Goal: Information Seeking & Learning: Learn about a topic

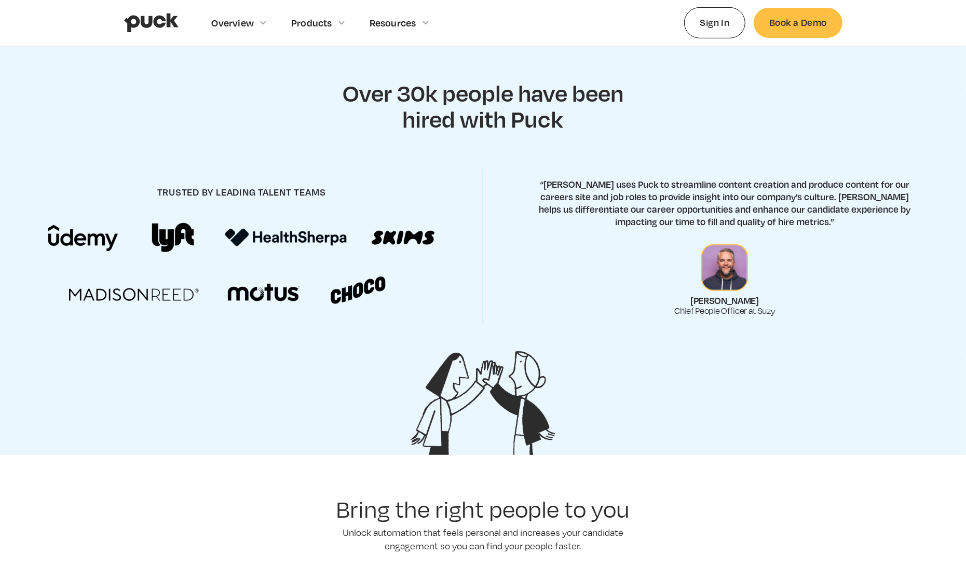
scroll to position [394, 0]
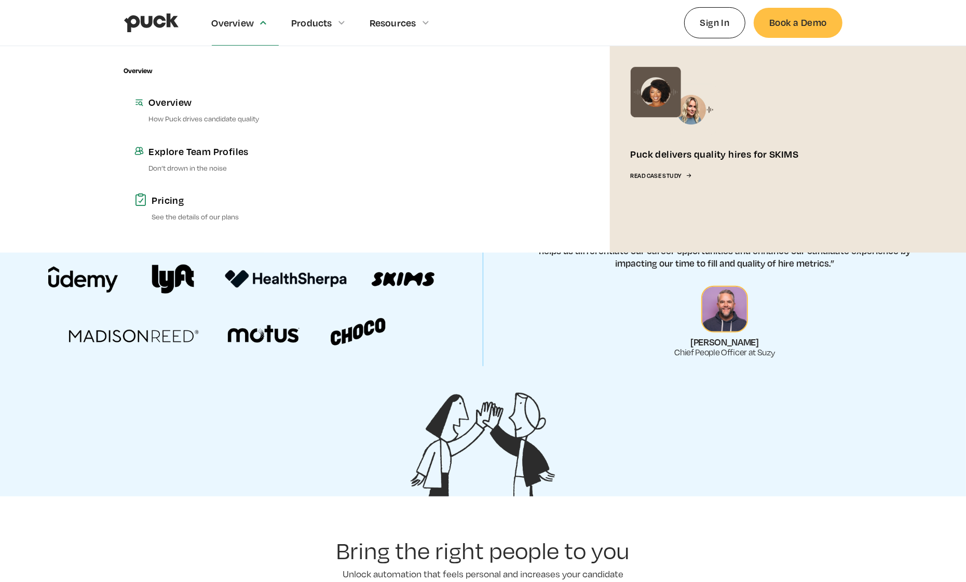
click at [242, 17] on div "Overview" at bounding box center [233, 22] width 43 height 11
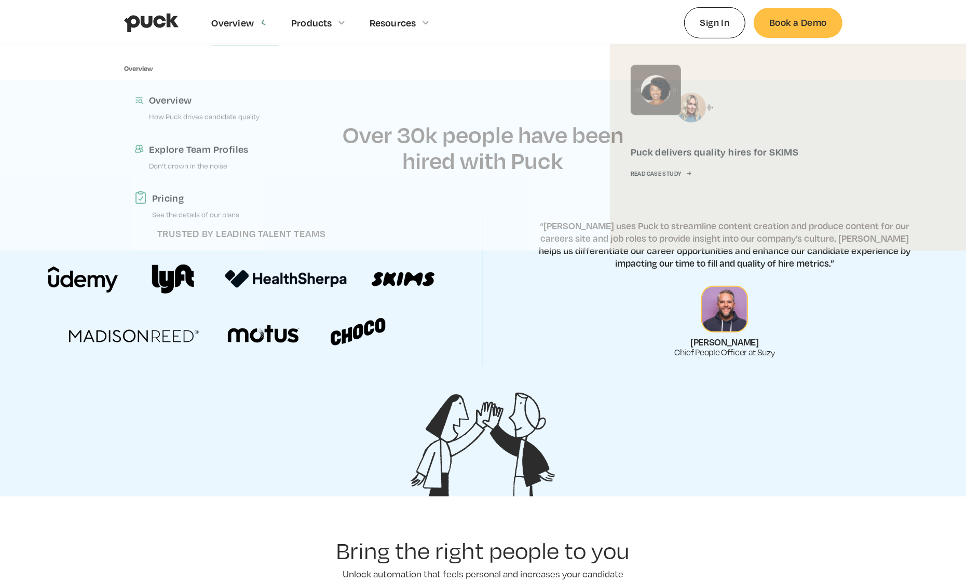
click at [238, 23] on div "Overview" at bounding box center [233, 22] width 43 height 11
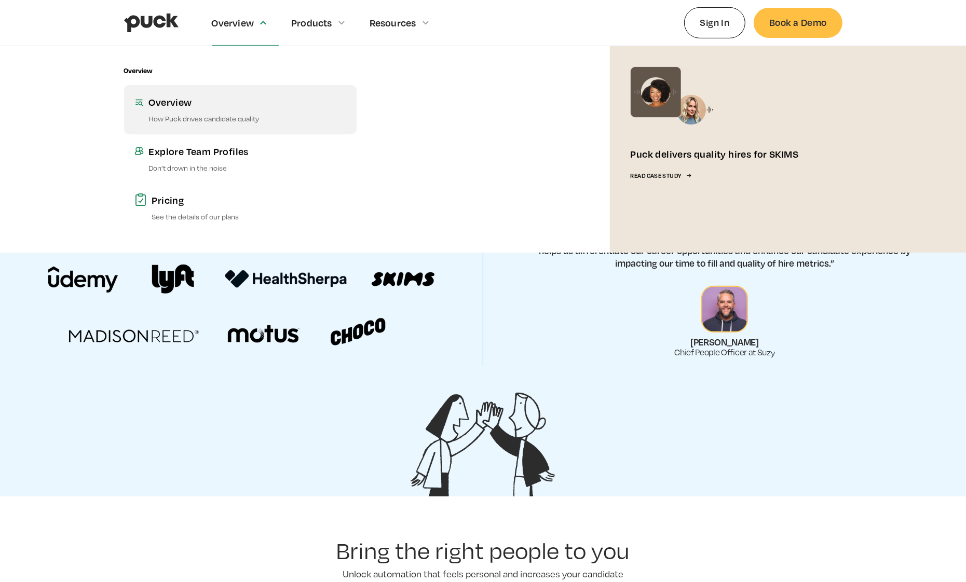
click at [198, 108] on div "Overview" at bounding box center [247, 102] width 197 height 13
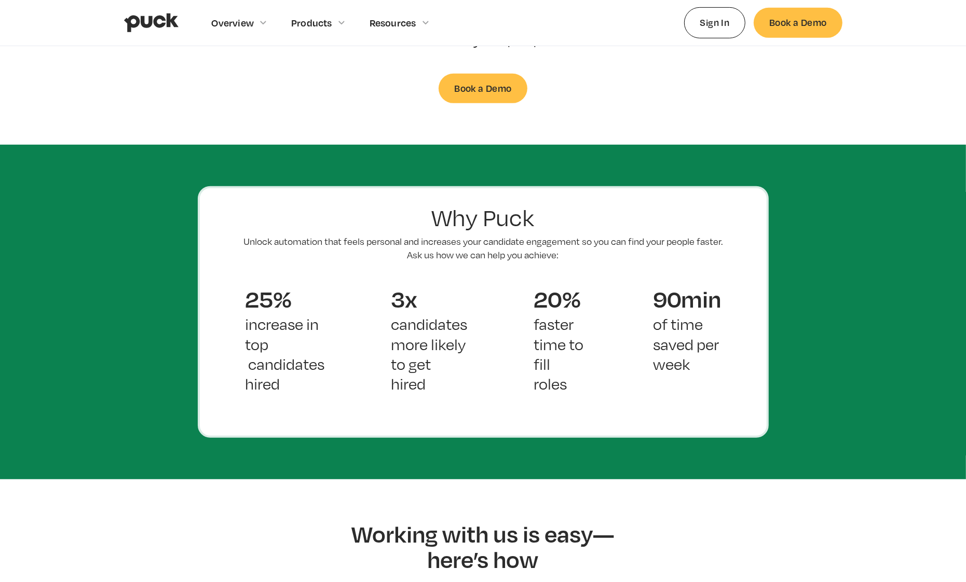
scroll to position [674, 0]
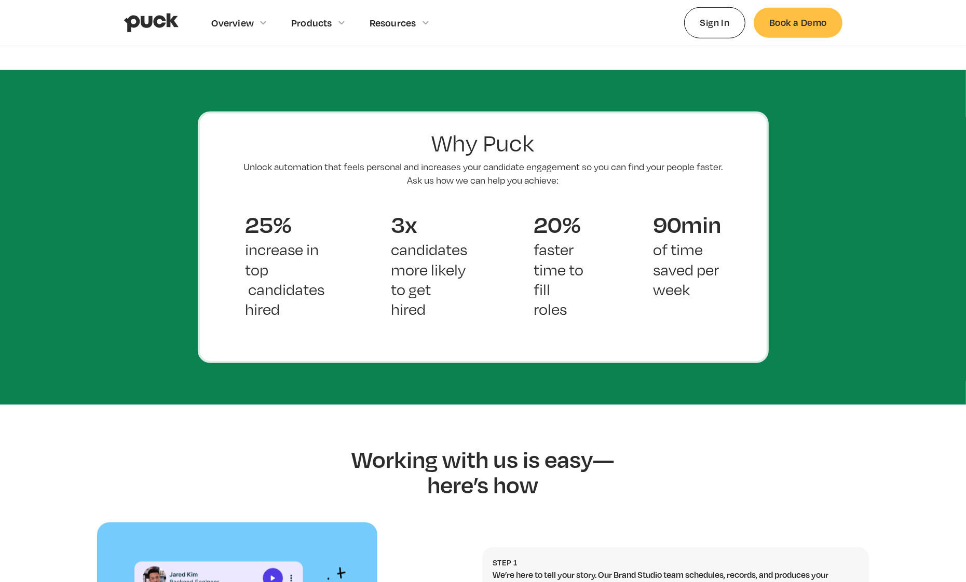
click at [132, 19] on img "home" at bounding box center [151, 23] width 55 height 20
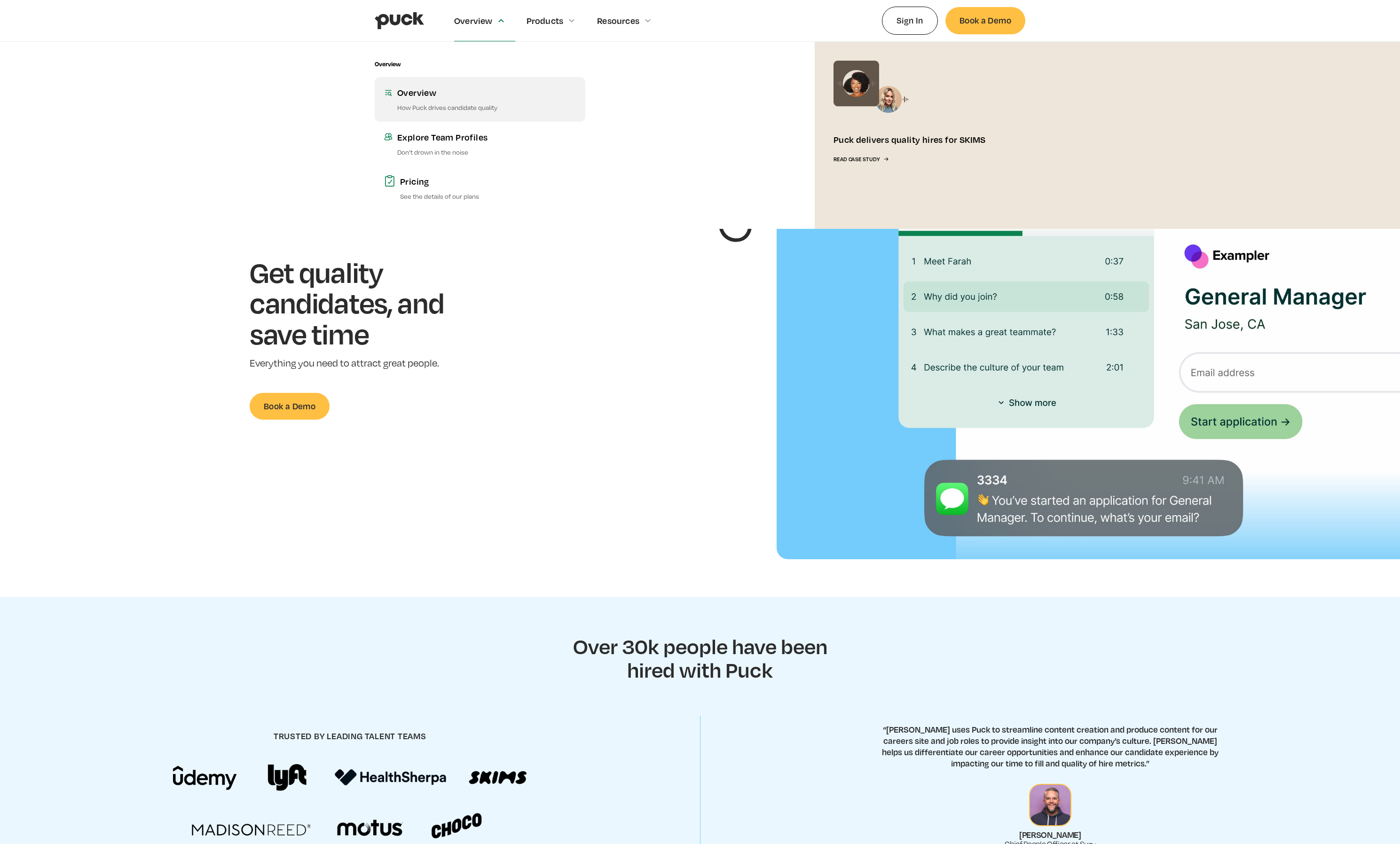
click at [465, 97] on div "Overview" at bounding box center [486, 92] width 178 height 12
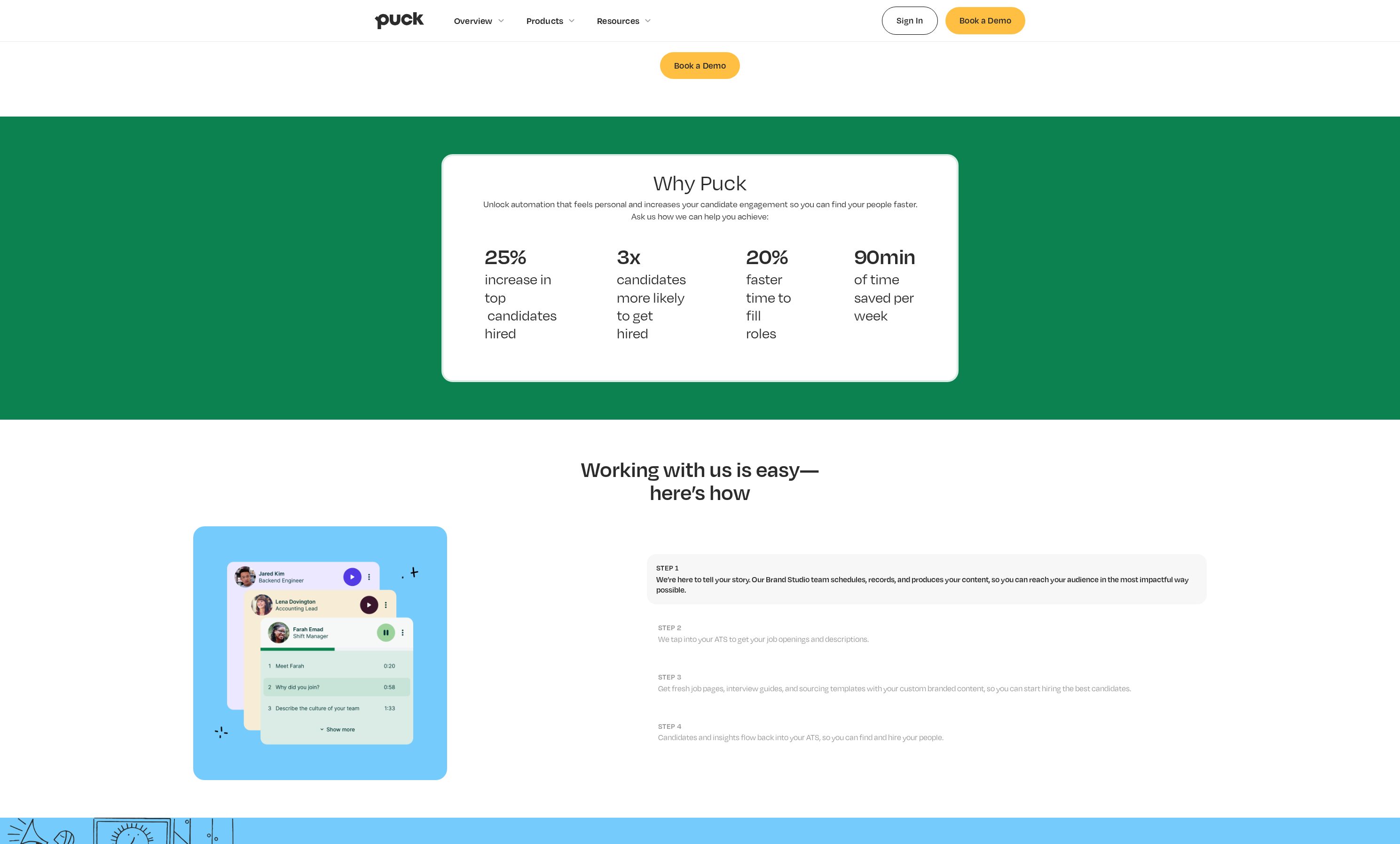
scroll to position [553, 0]
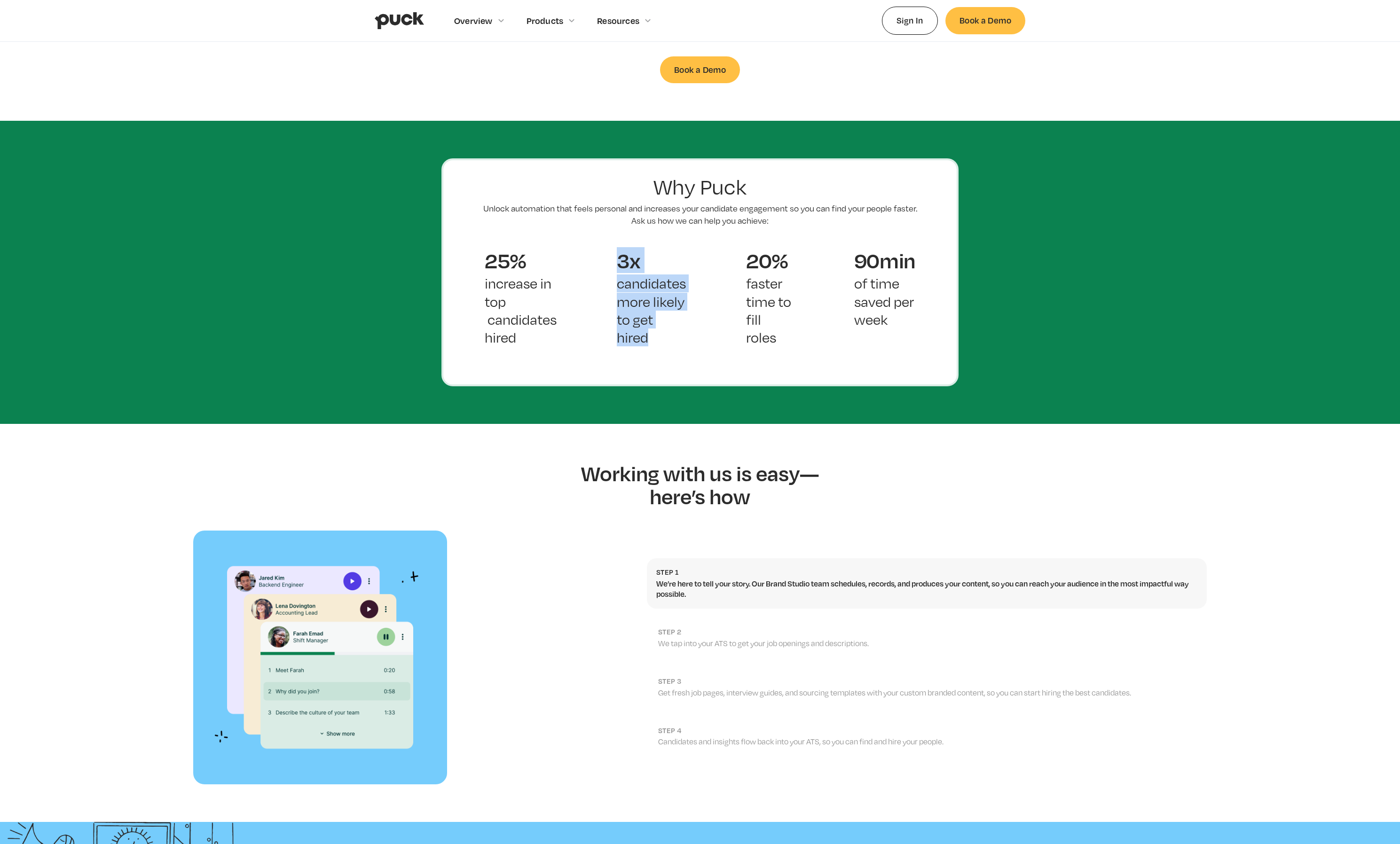
drag, startPoint x: 668, startPoint y: 321, endPoint x: 612, endPoint y: 252, distance: 88.9
click at [612, 252] on div "3x candidates more likely to get hired" at bounding box center [651, 305] width 129 height 128
click at [774, 315] on p "faster time to fill roles" at bounding box center [770, 311] width 48 height 72
click at [775, 315] on p "faster time to fill roles" at bounding box center [770, 311] width 48 height 72
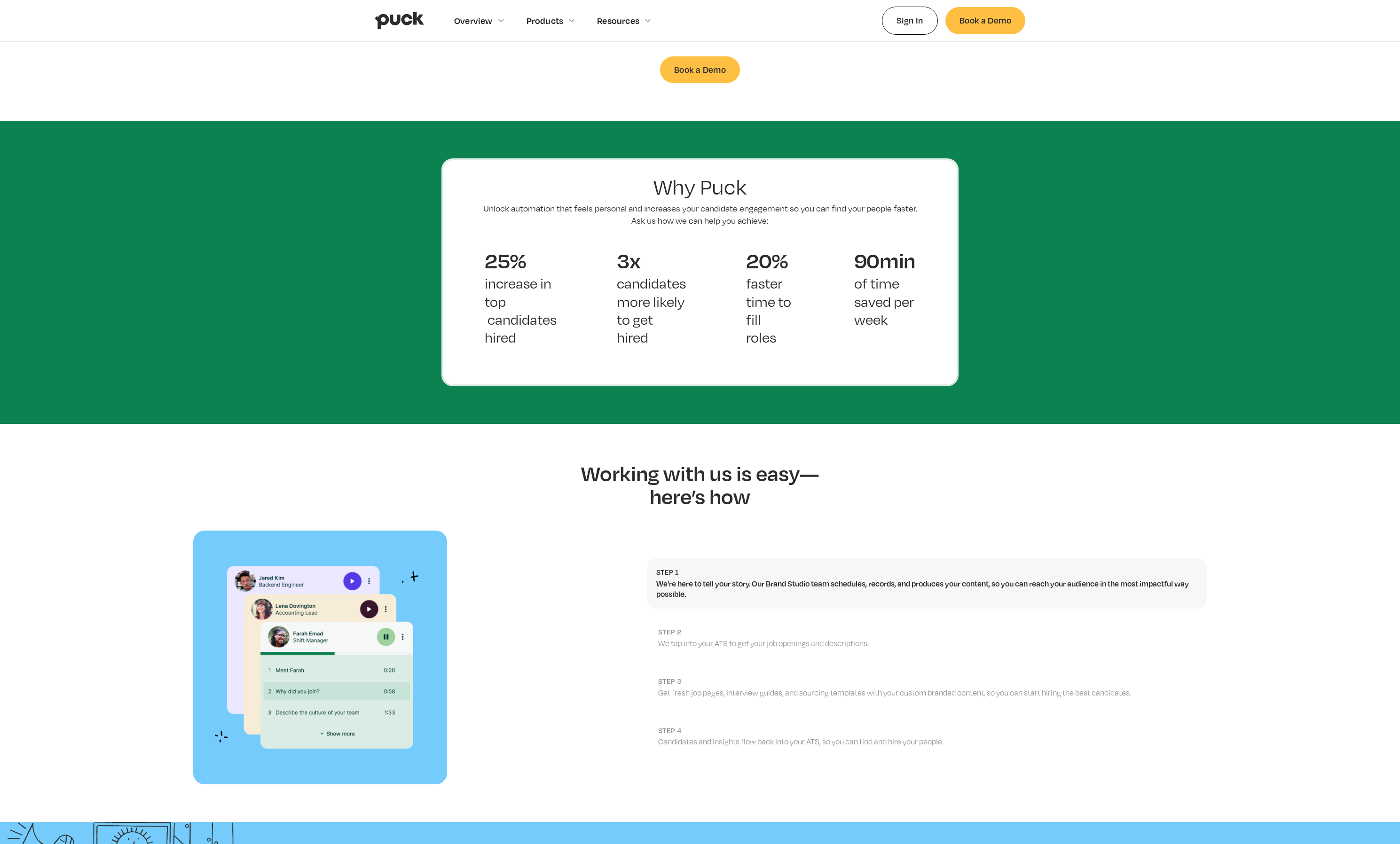
click at [775, 315] on p "faster time to fill roles" at bounding box center [770, 311] width 48 height 72
click at [776, 313] on p "faster time to fill roles" at bounding box center [770, 311] width 48 height 72
click at [777, 312] on p "faster time to fill roles" at bounding box center [770, 311] width 48 height 72
click at [776, 312] on p "faster time to fill roles" at bounding box center [770, 311] width 48 height 72
click at [782, 327] on div "20% faster time to fill roles" at bounding box center [770, 305] width 108 height 128
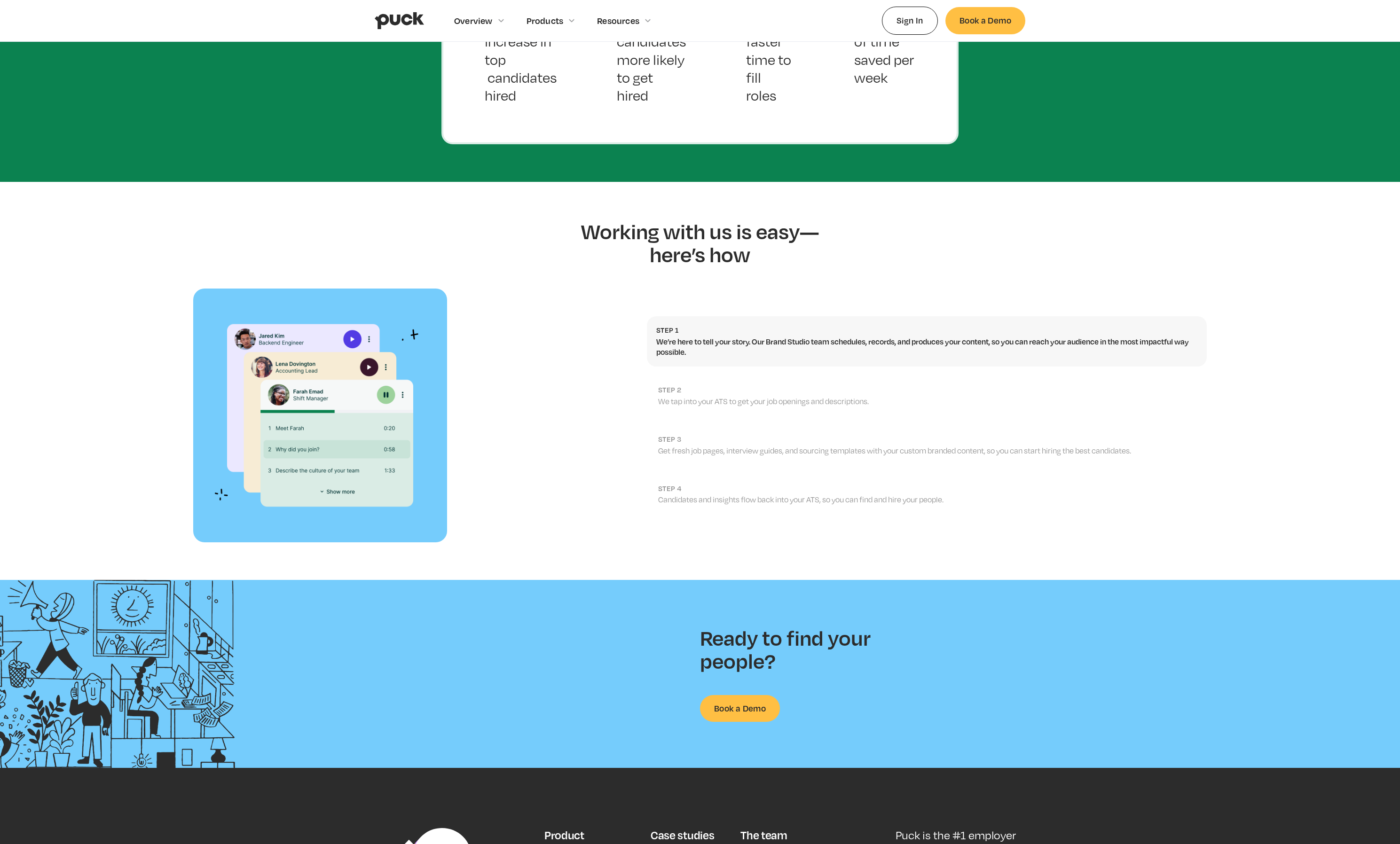
scroll to position [798, 0]
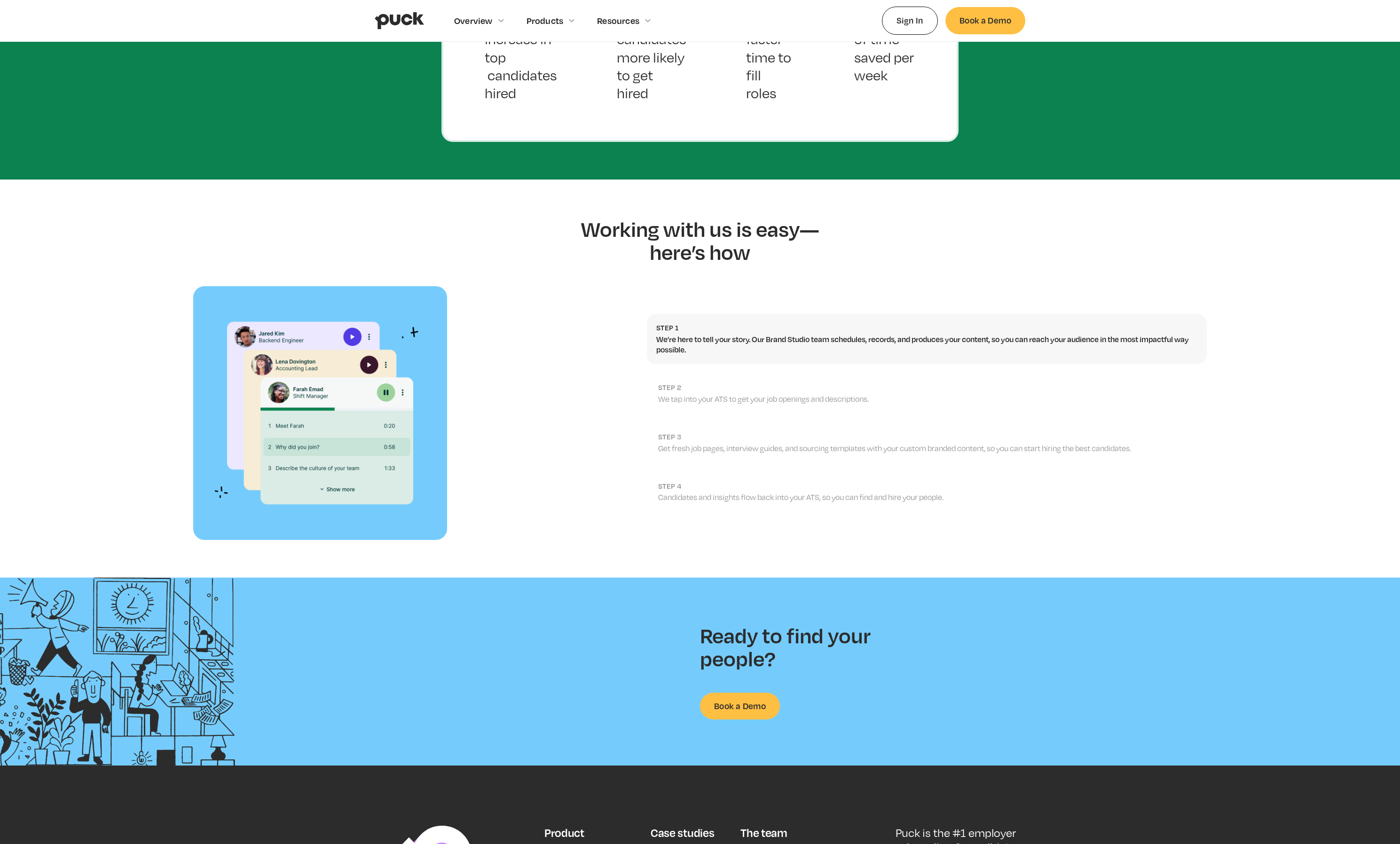
click at [695, 374] on link "step 2 We tap into your ATS to get your job openings and descriptions." at bounding box center [926, 394] width 560 height 40
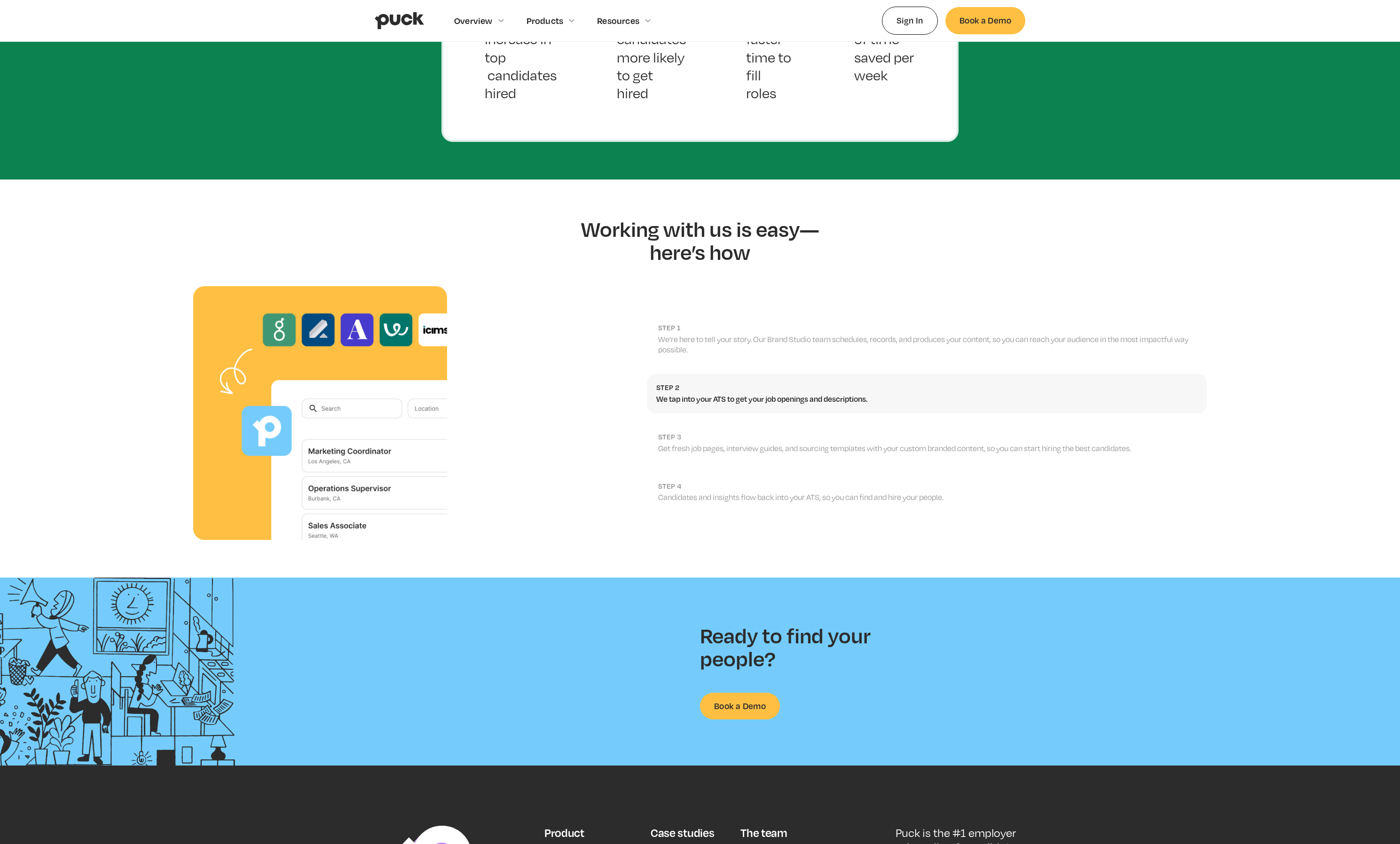
click at [688, 433] on h2 "step 3" at bounding box center [927, 437] width 539 height 9
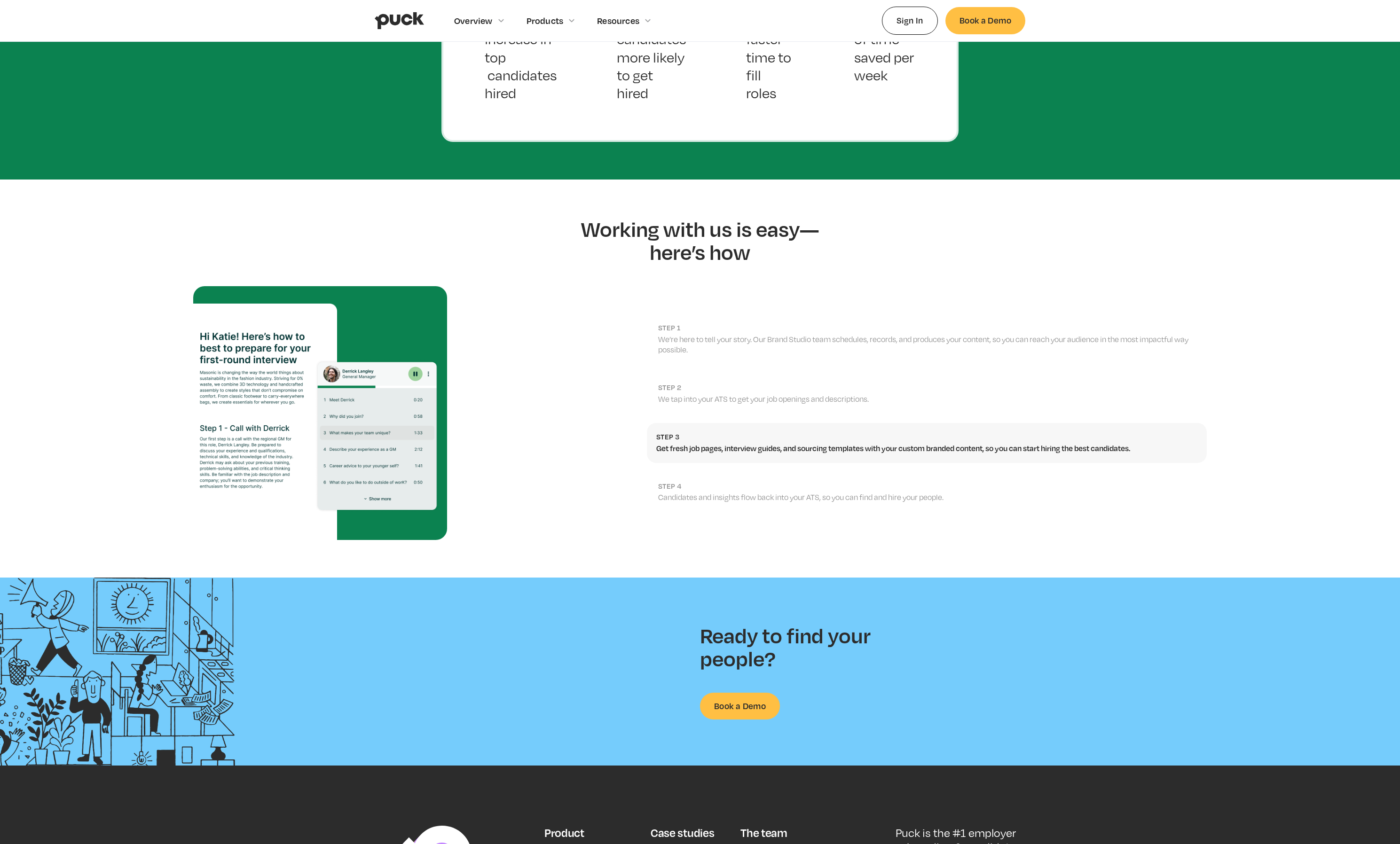
click at [721, 334] on p "We’re here to tell your story. Our Brand Studio team schedules, records, and pr…" at bounding box center [927, 344] width 539 height 21
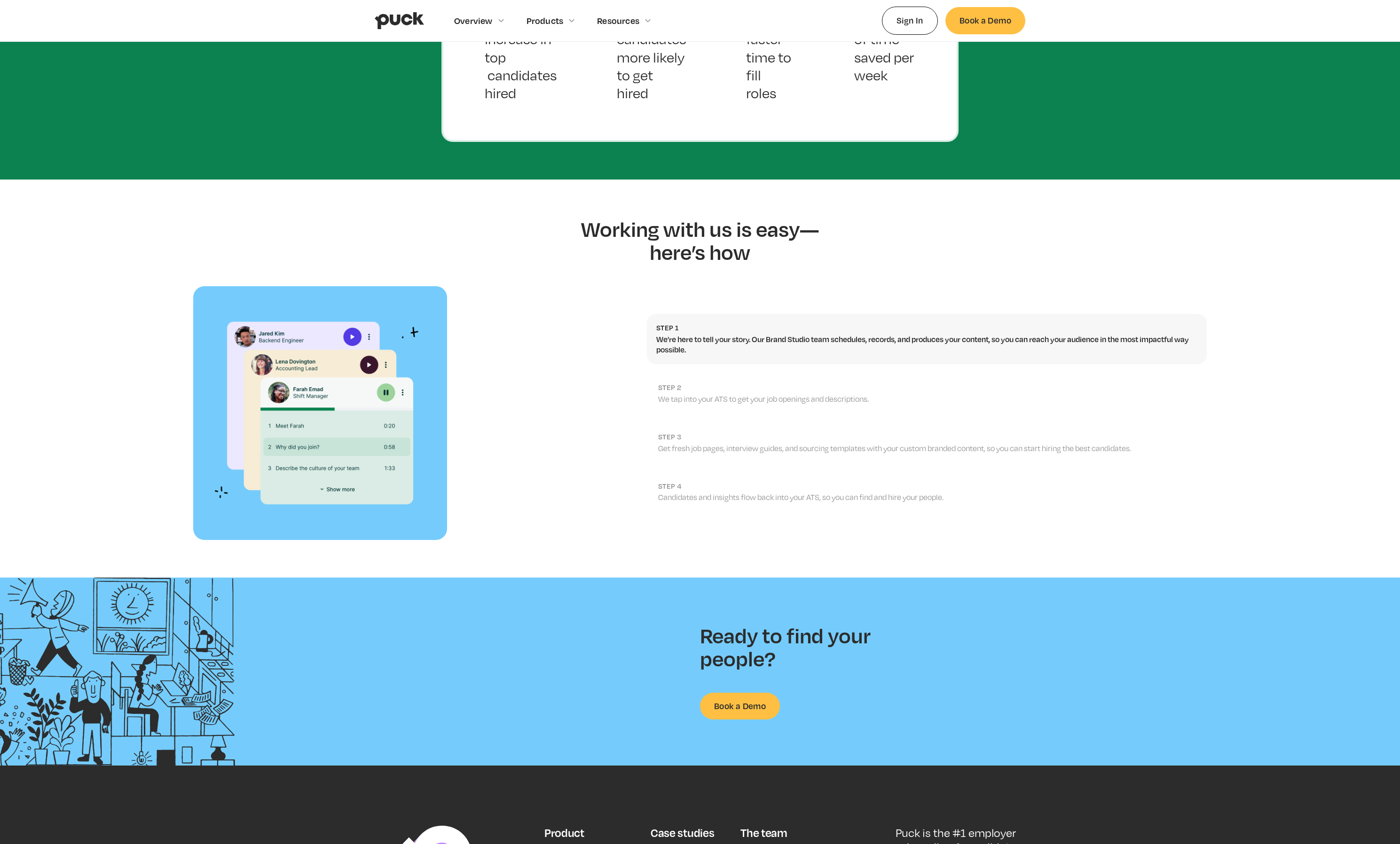
click at [707, 492] on link "step 4 Candidates and insights flow back into your ATS, so you can find and hir…" at bounding box center [926, 493] width 560 height 40
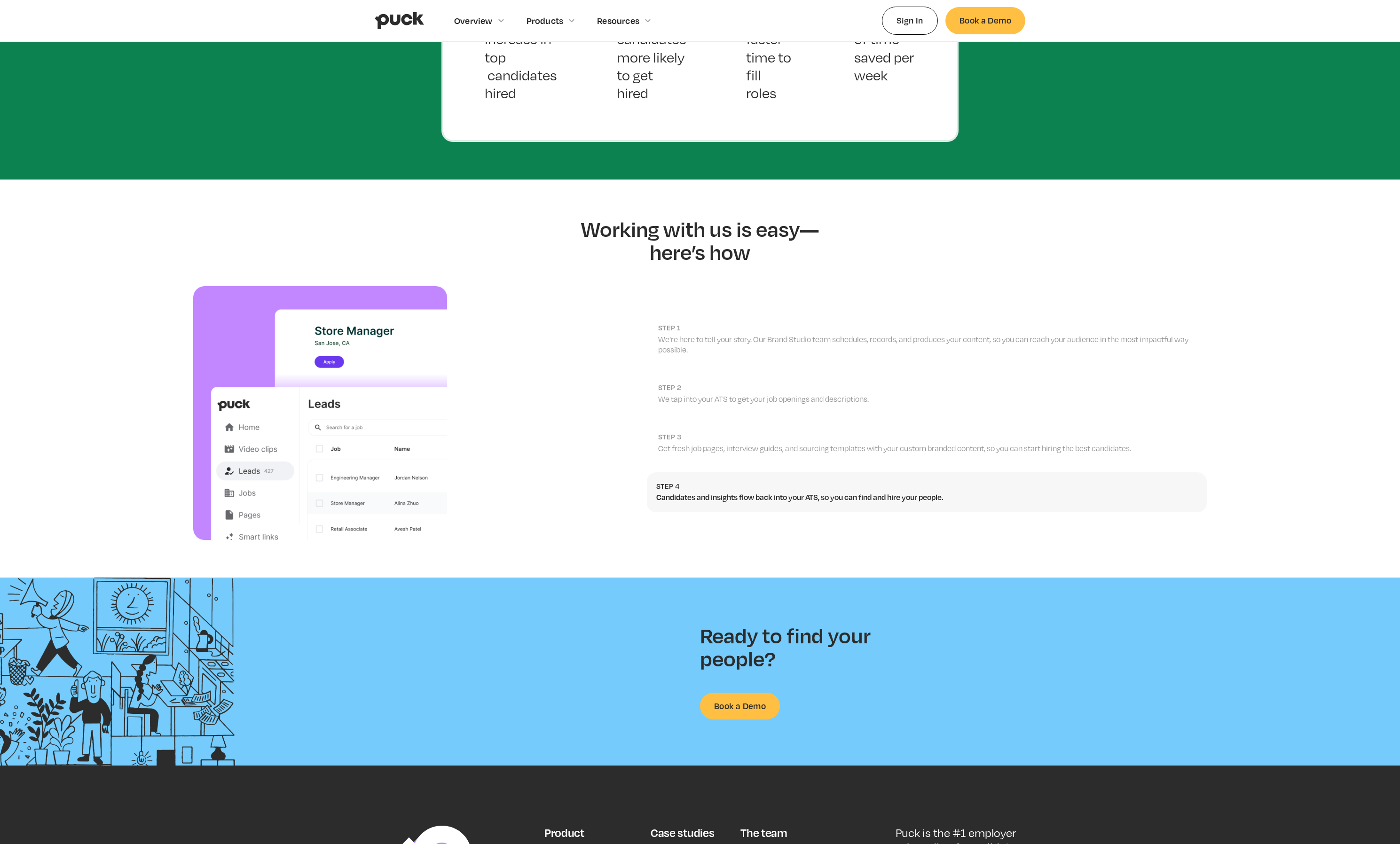
click at [734, 334] on p "We’re here to tell your story. Our Brand Studio team schedules, records, and pr…" at bounding box center [927, 344] width 539 height 21
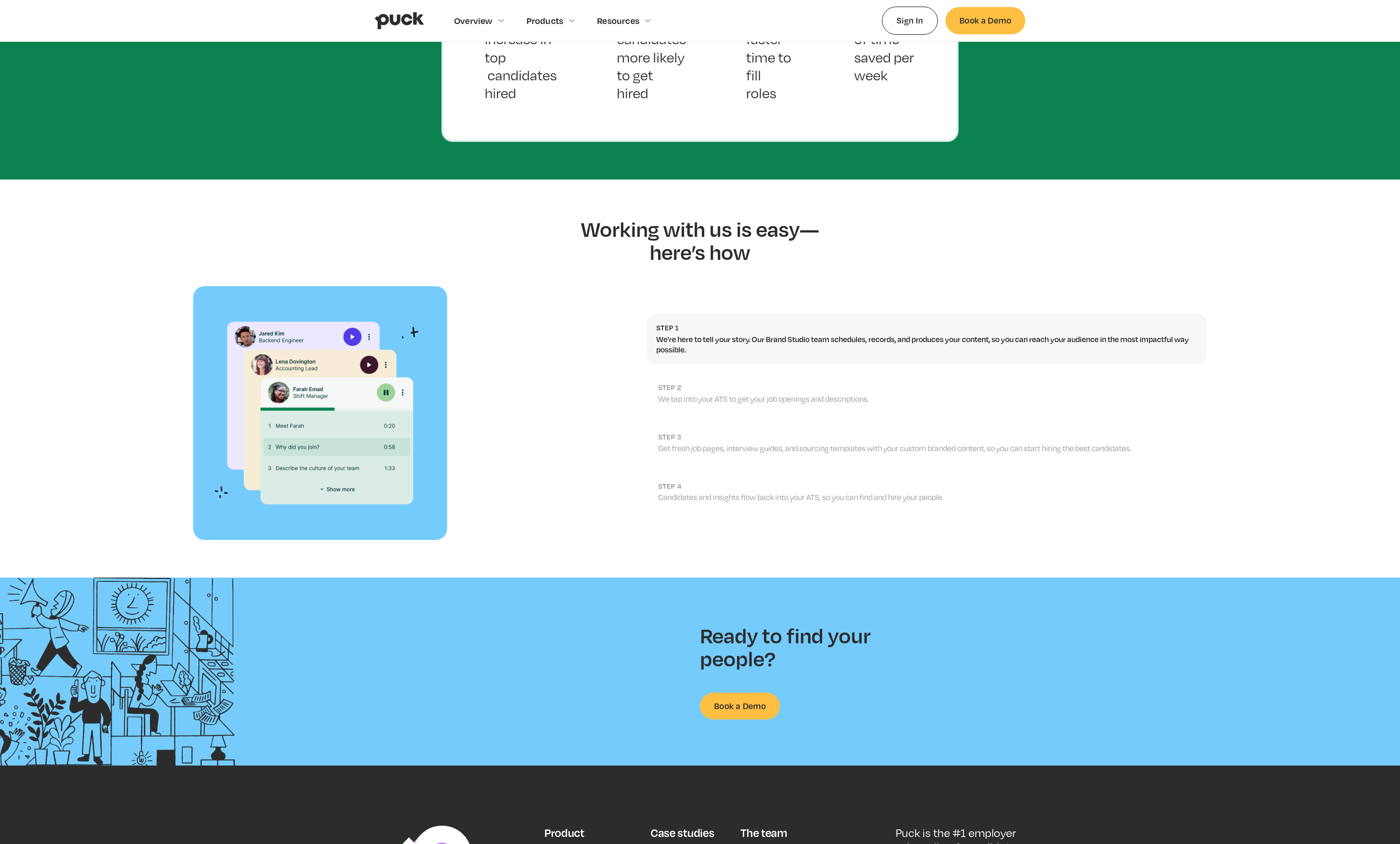
click at [577, 461] on div "Step 1 We’re here to tell your story. Our Brand Studio team schedules, records,…" at bounding box center [700, 413] width 1400 height 254
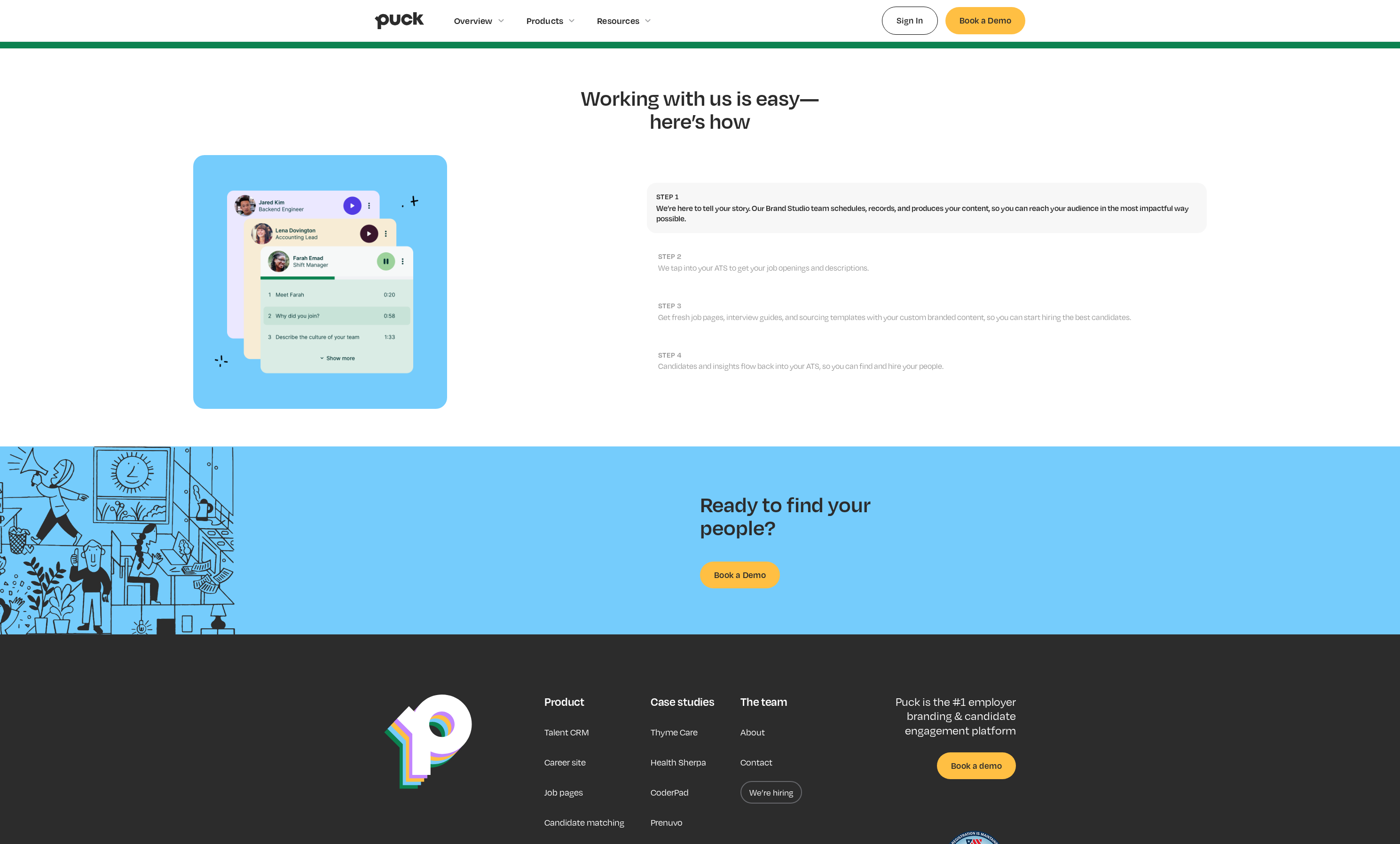
scroll to position [728, 0]
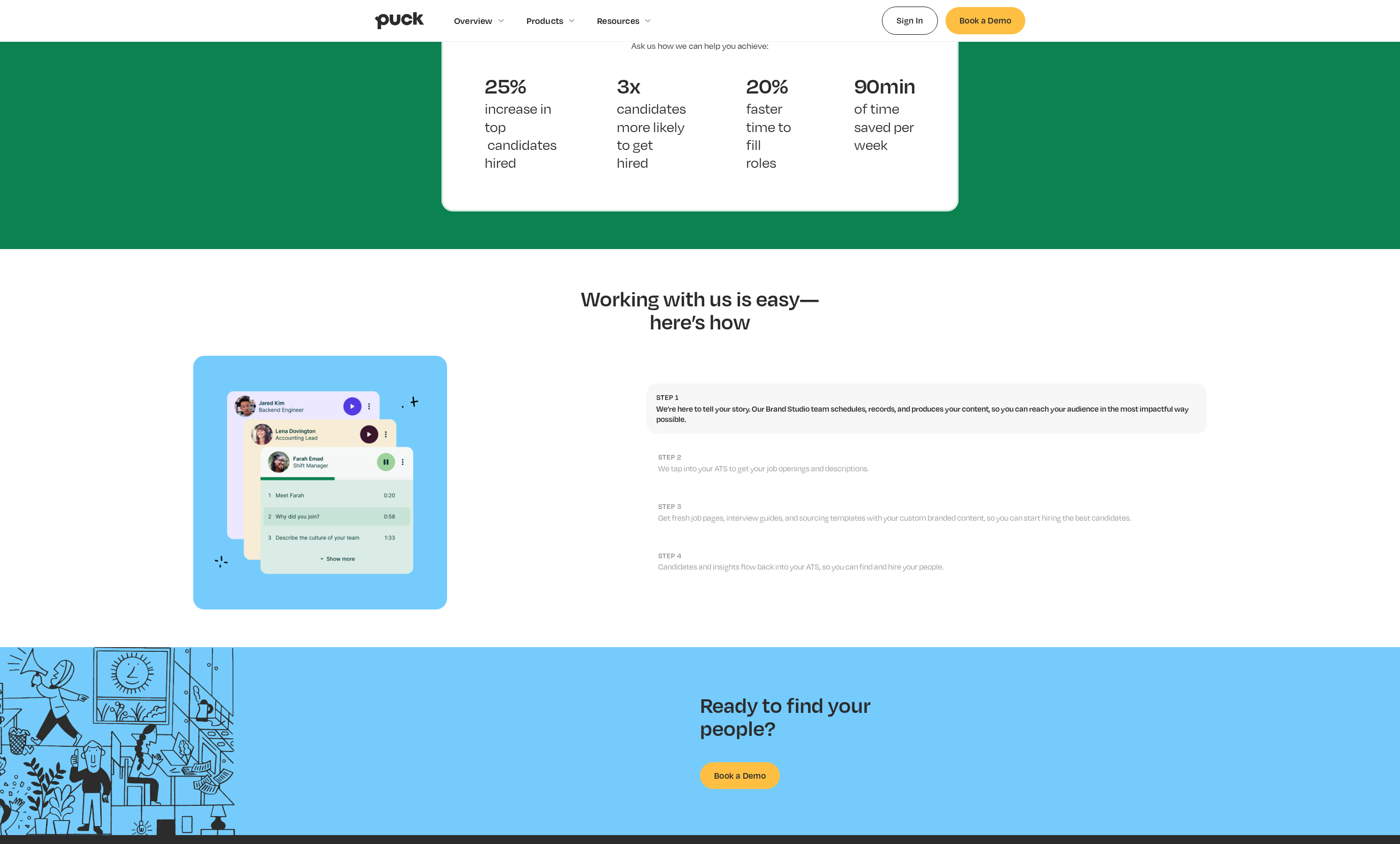
click at [413, 21] on img "home" at bounding box center [399, 21] width 50 height 18
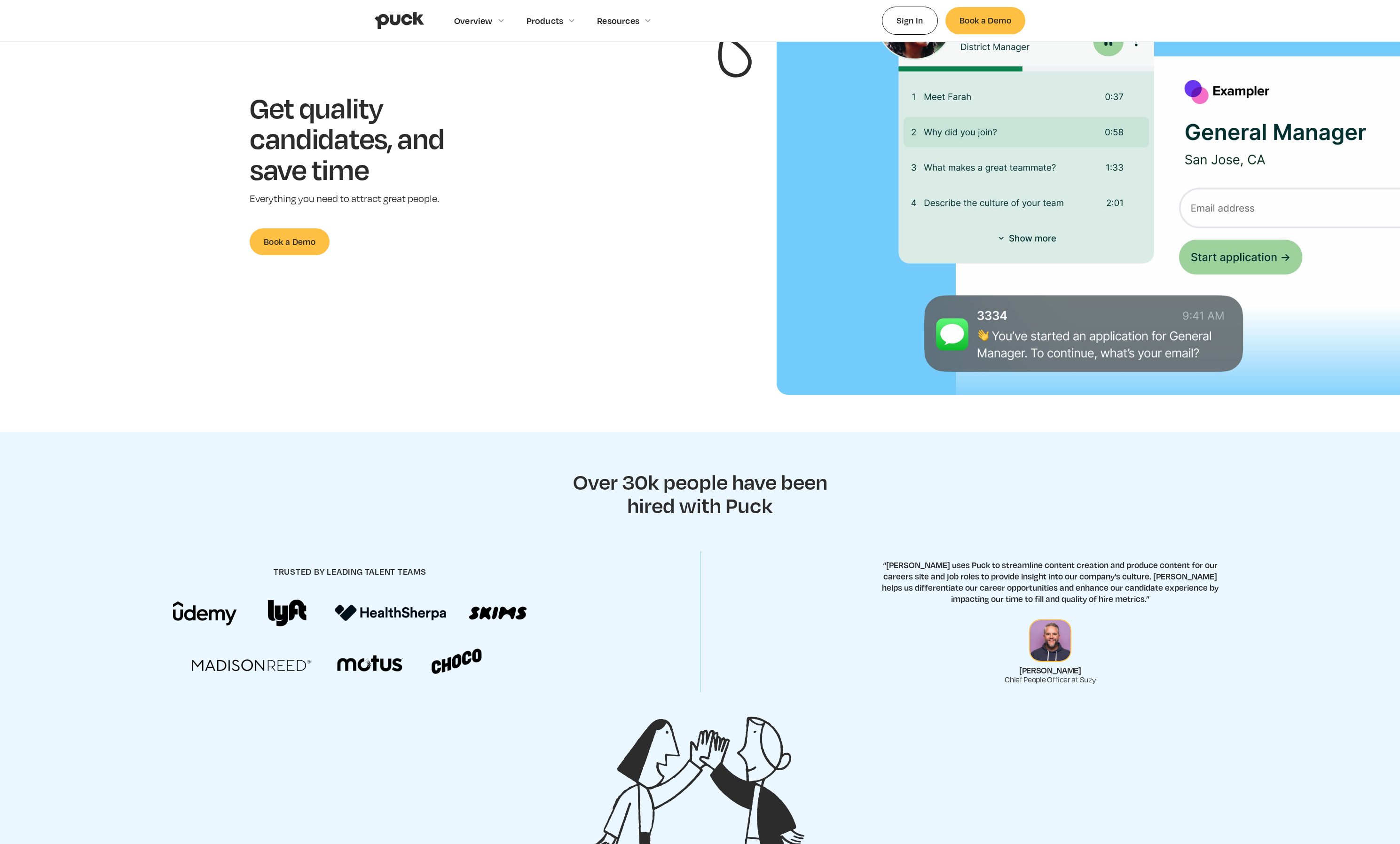
scroll to position [50, 0]
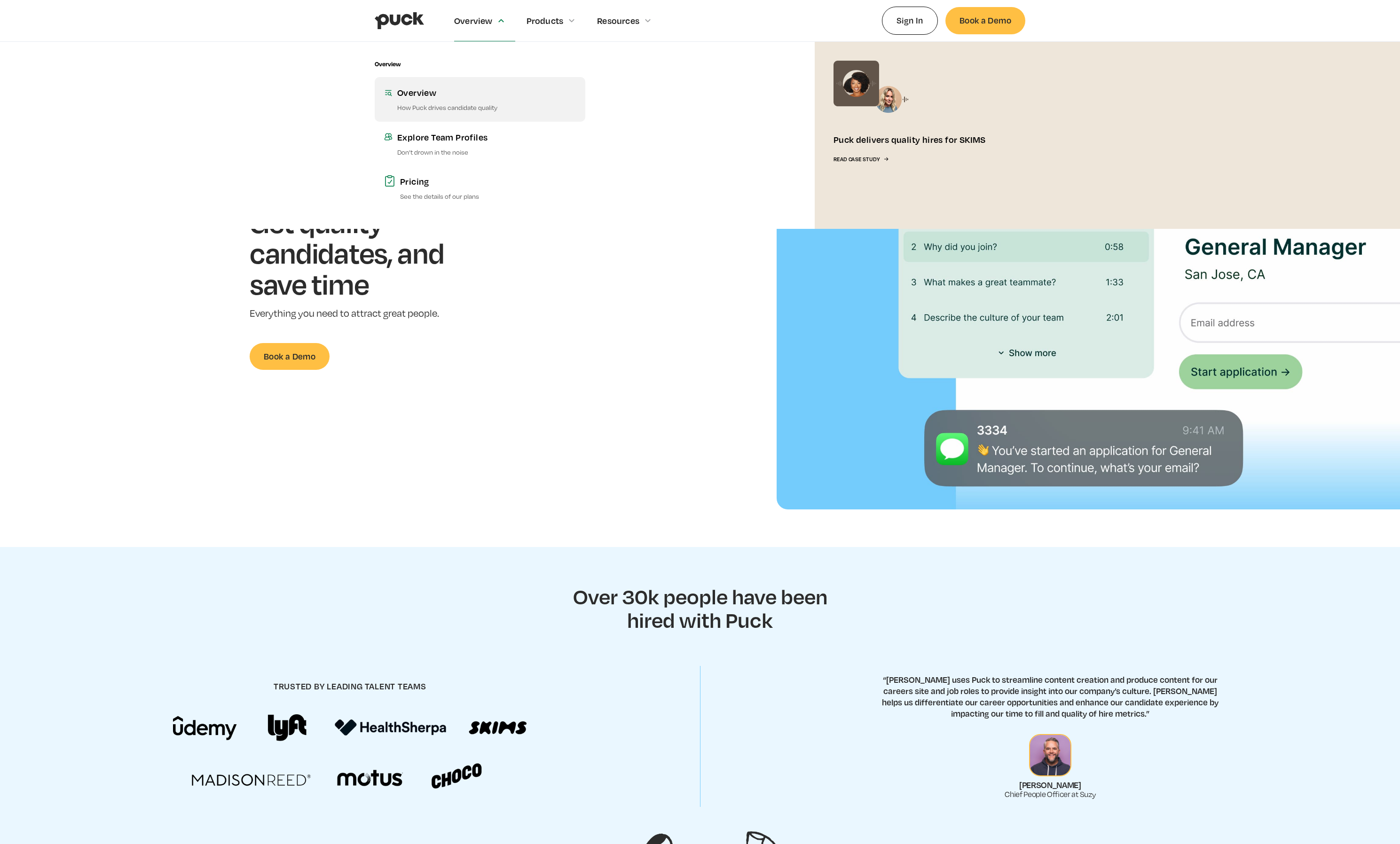
click at [465, 89] on div "Overview" at bounding box center [486, 92] width 178 height 12
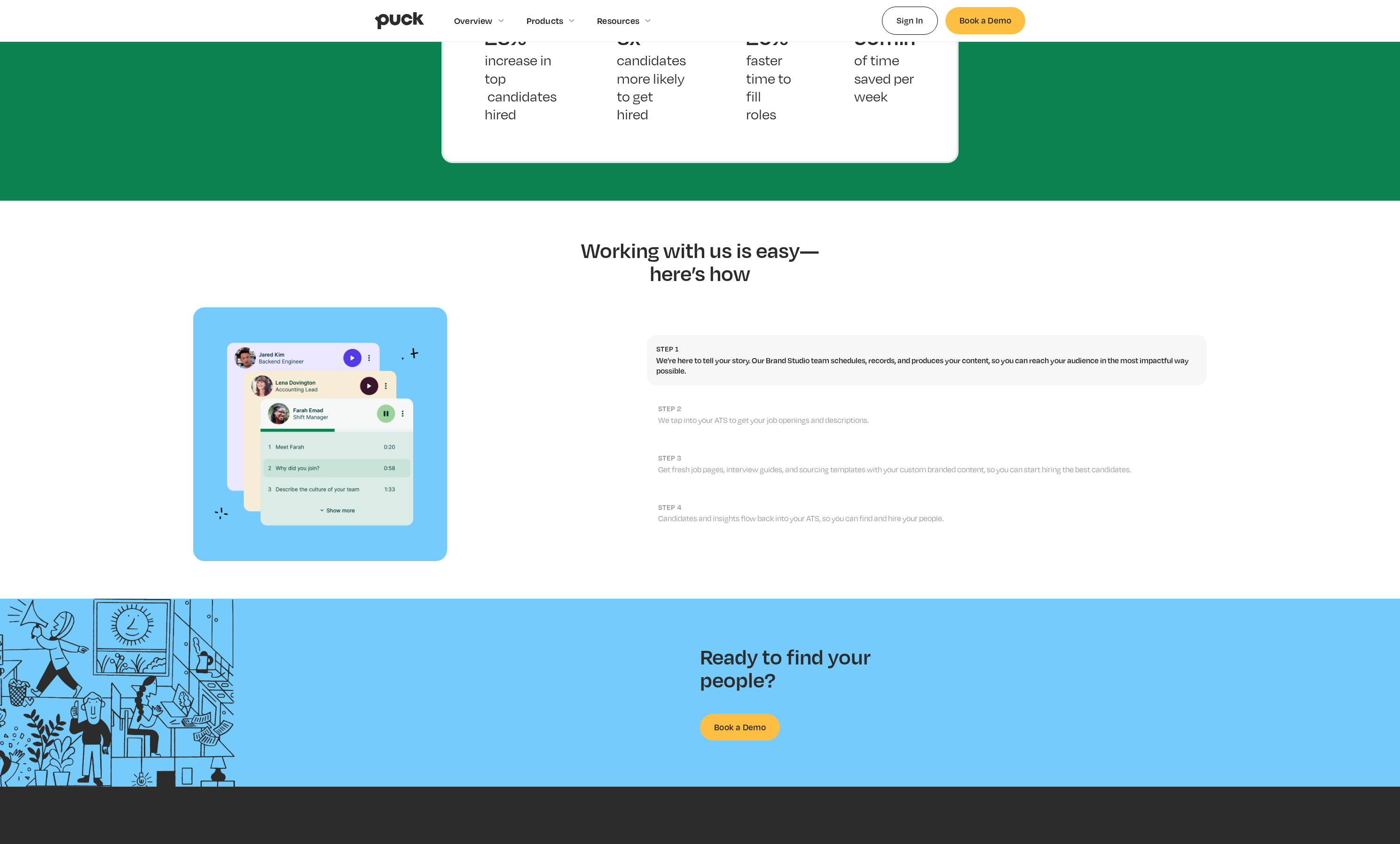
scroll to position [849, 0]
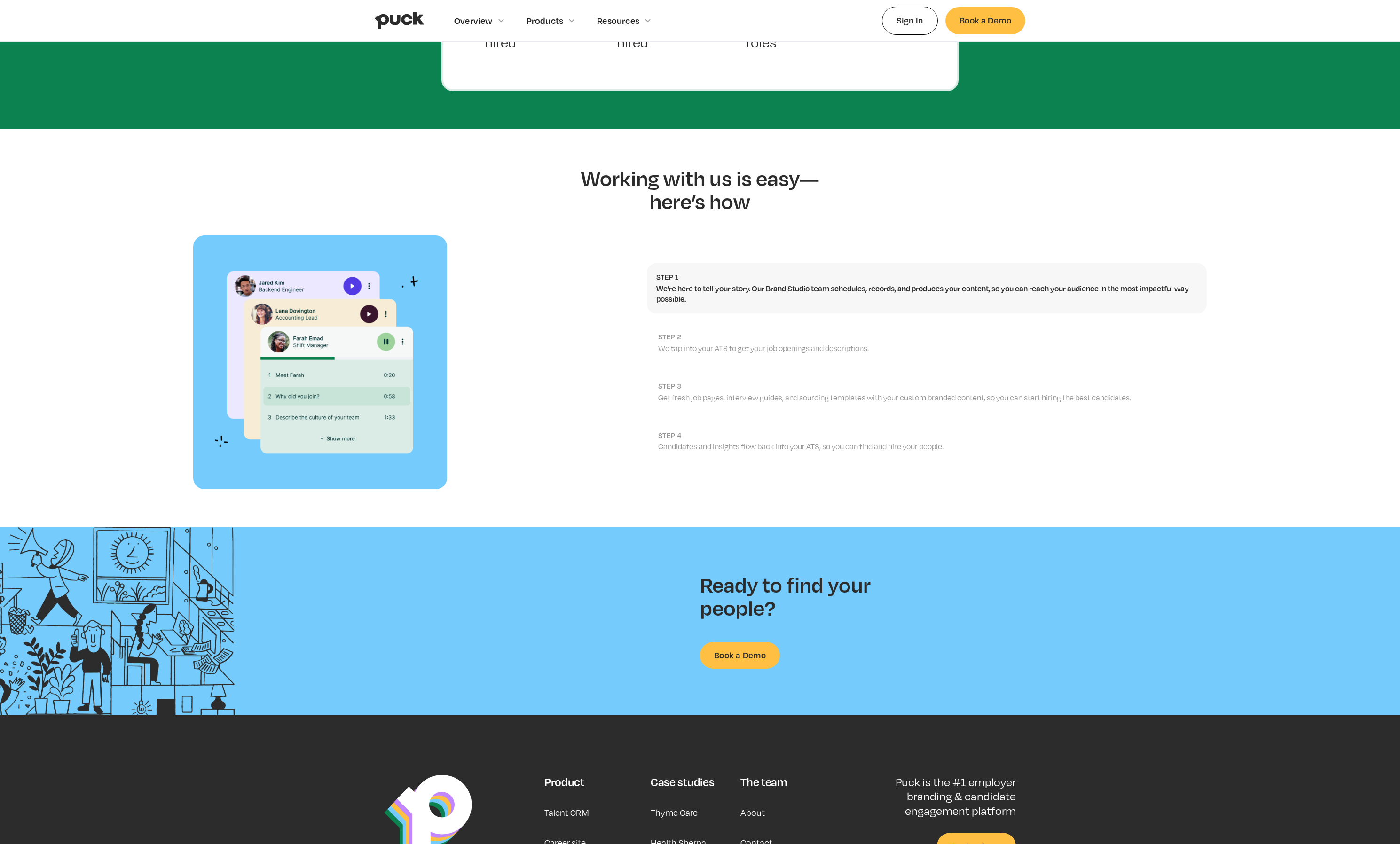
click at [780, 332] on h2 "step 2" at bounding box center [927, 337] width 539 height 9
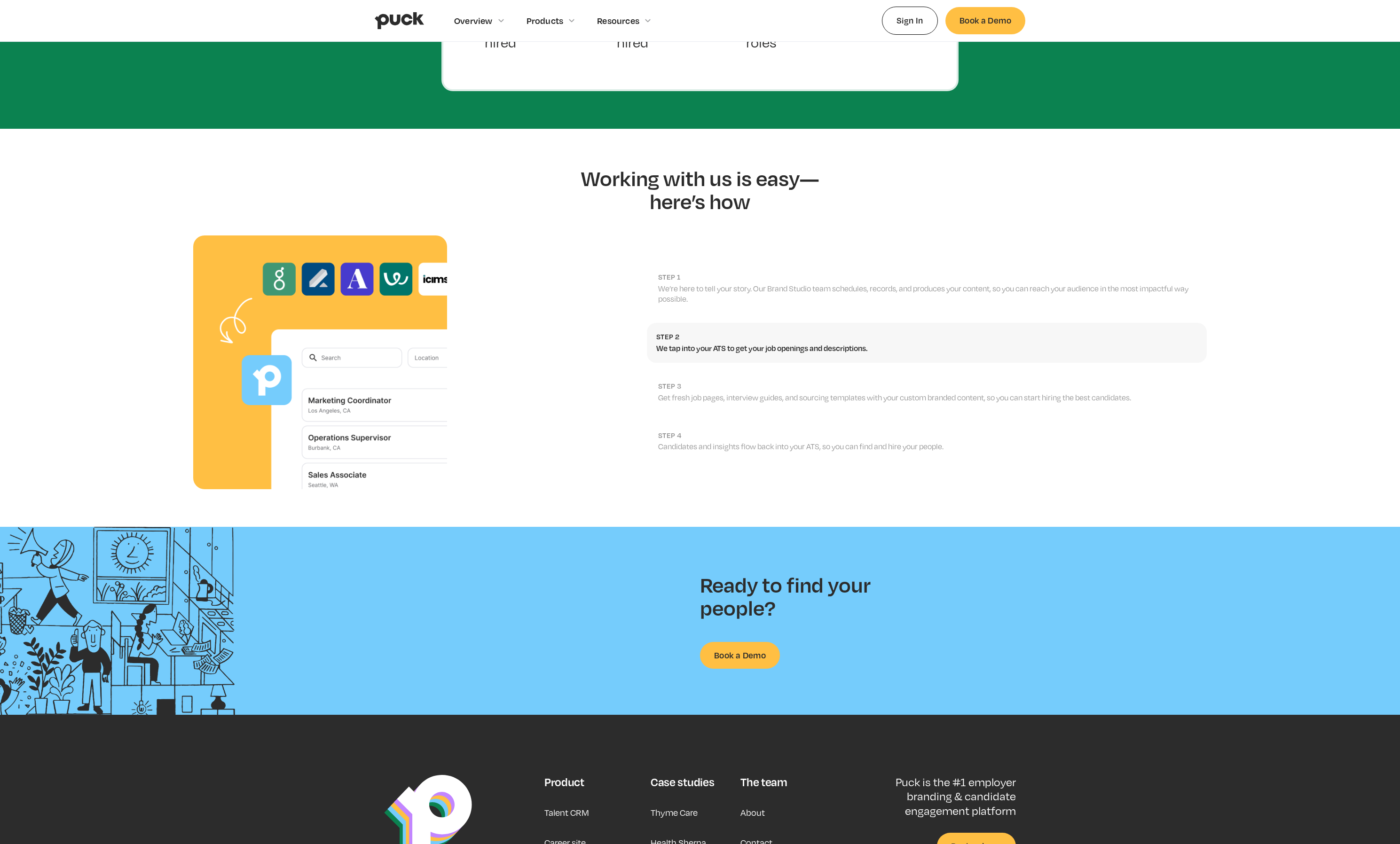
click at [776, 382] on h2 "step 3" at bounding box center [927, 387] width 539 height 9
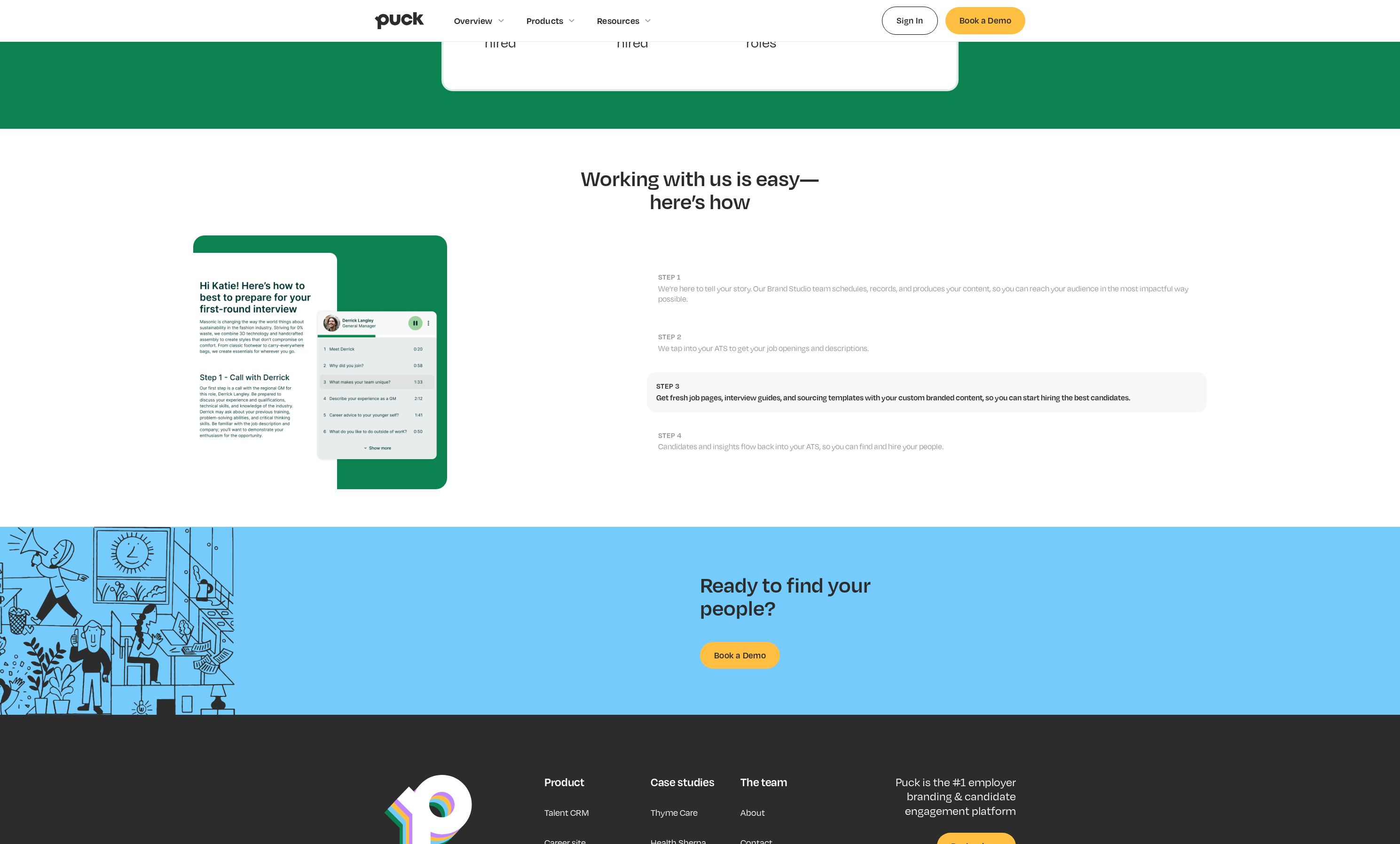
click at [782, 422] on link "step 4 Candidates and insights flow back into your ATS, so you can find and hir…" at bounding box center [926, 442] width 560 height 40
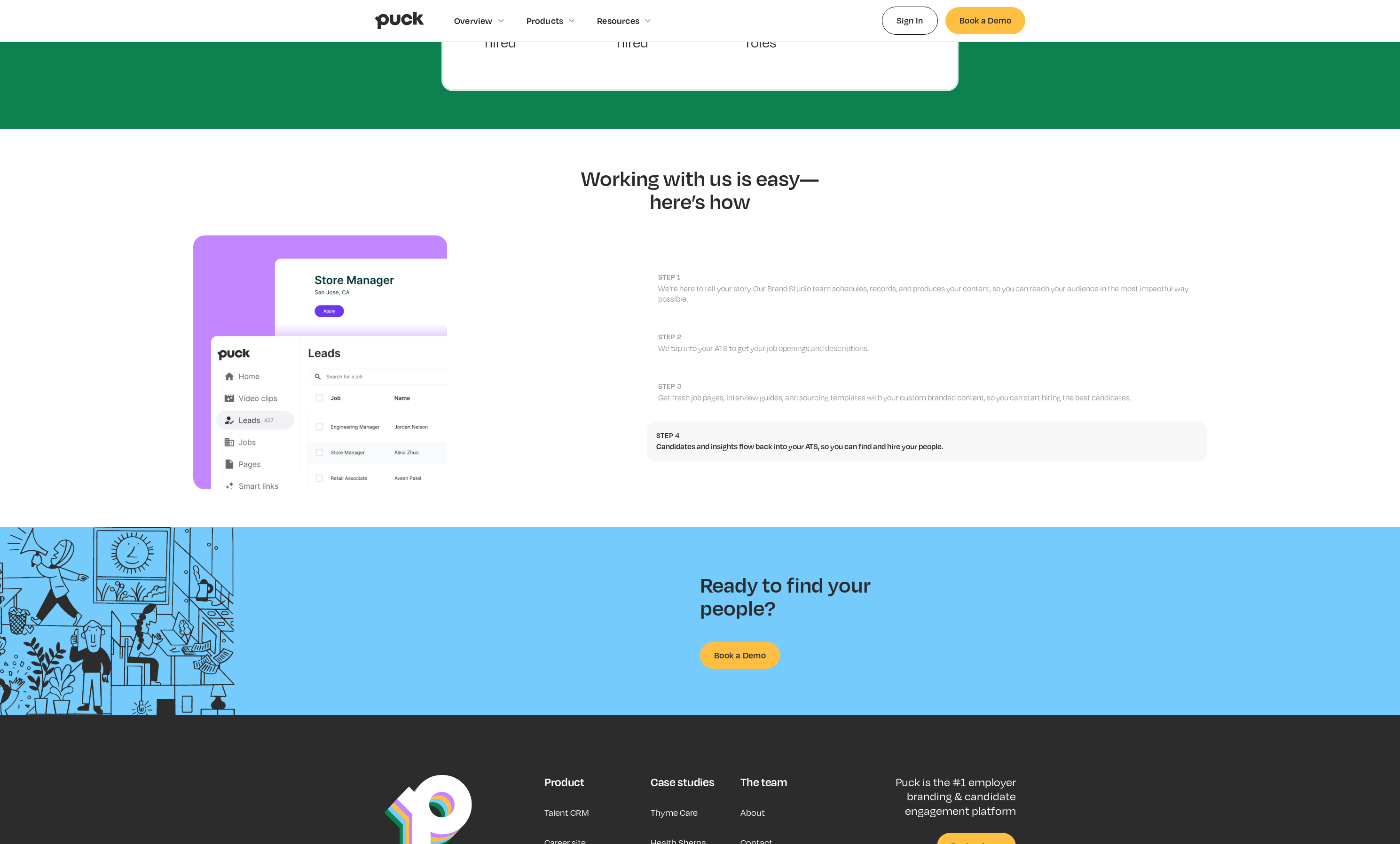
click at [748, 283] on p "We’re here to tell your story. Our Brand Studio team schedules, records, and pr…" at bounding box center [927, 293] width 539 height 21
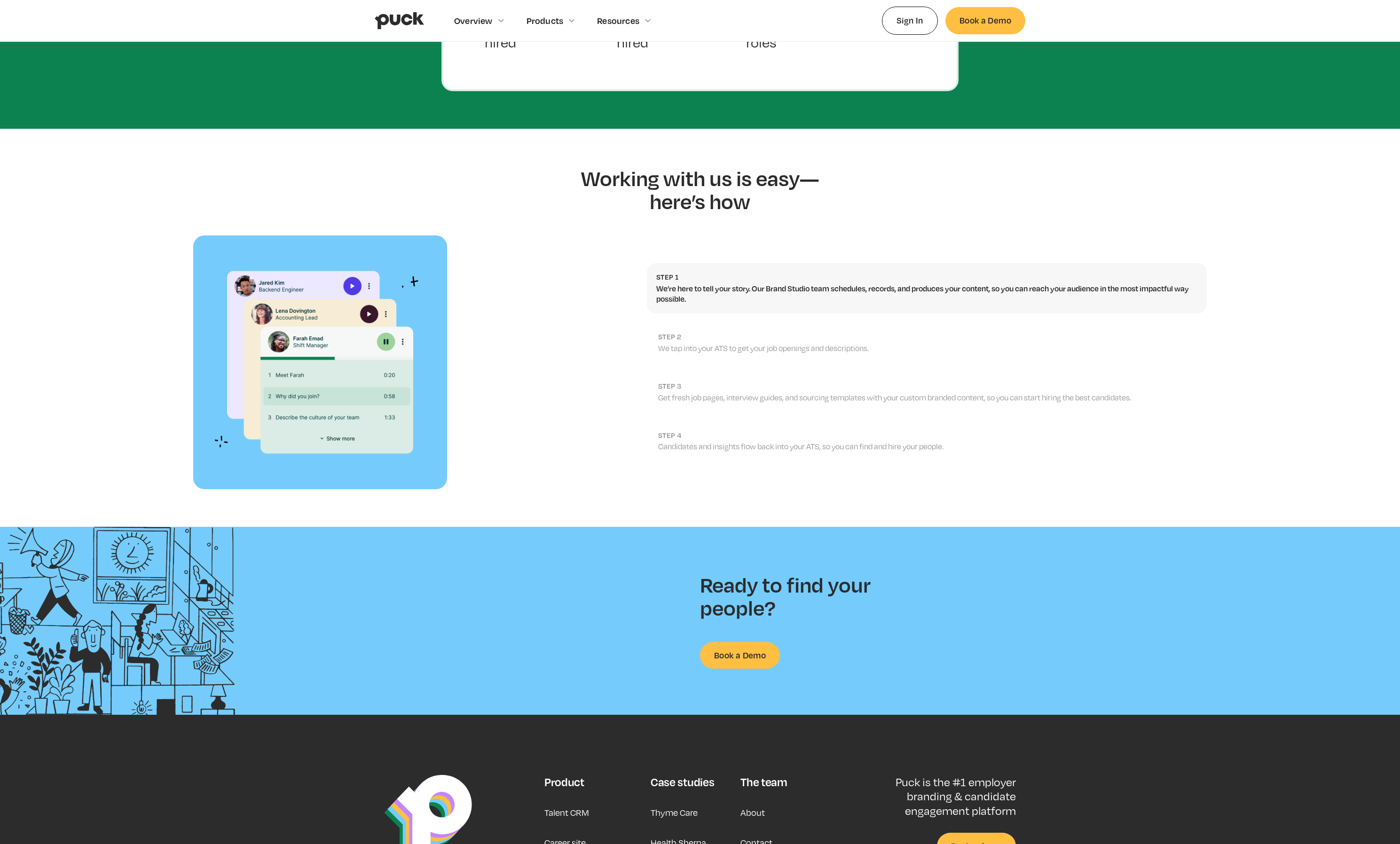
click at [770, 338] on link "step 2 We tap into your ATS to get your job openings and descriptions." at bounding box center [926, 343] width 560 height 40
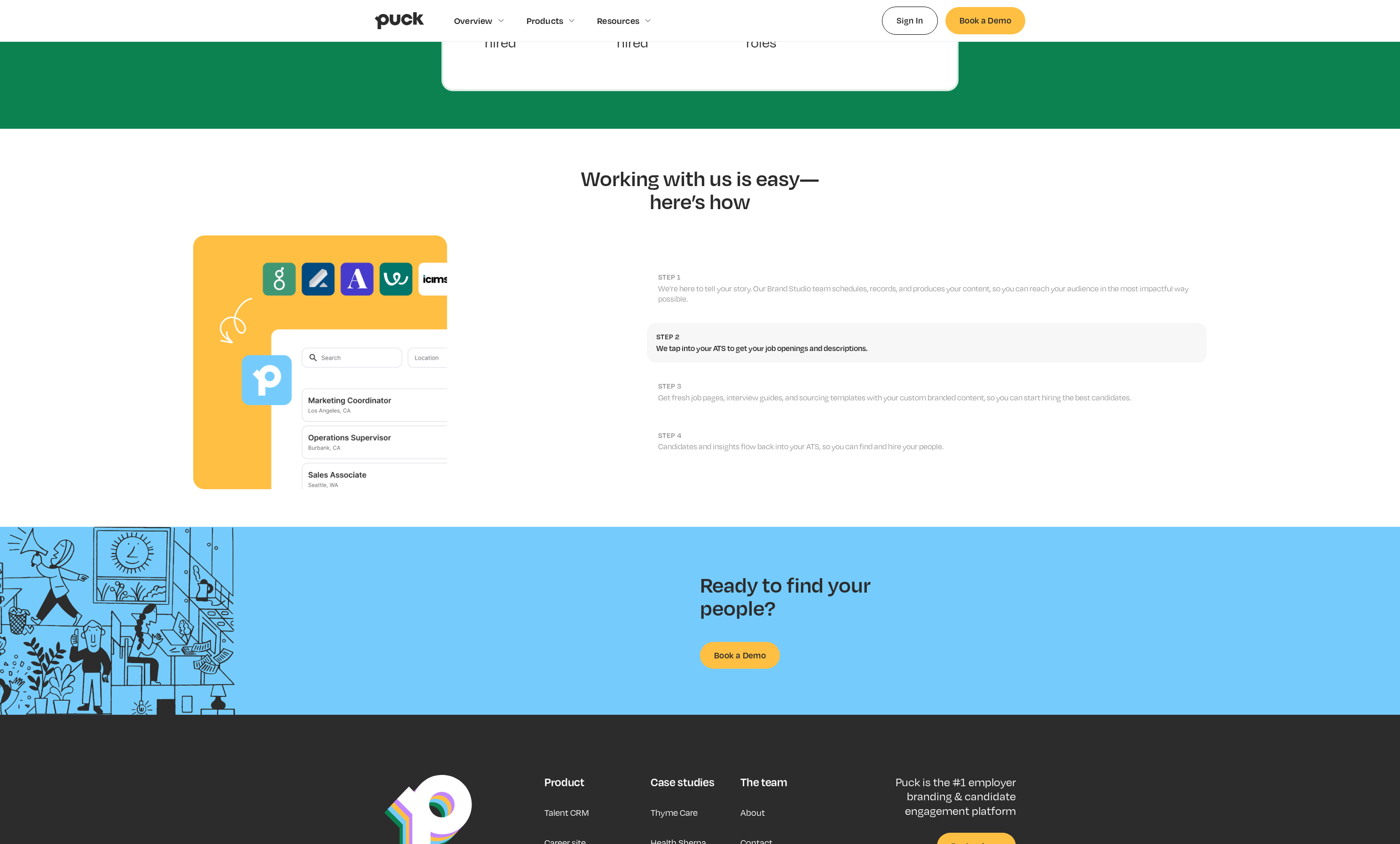
click at [772, 392] on p "Get fresh job pages, interview guides, and sourcing templates with your custom …" at bounding box center [927, 397] width 539 height 10
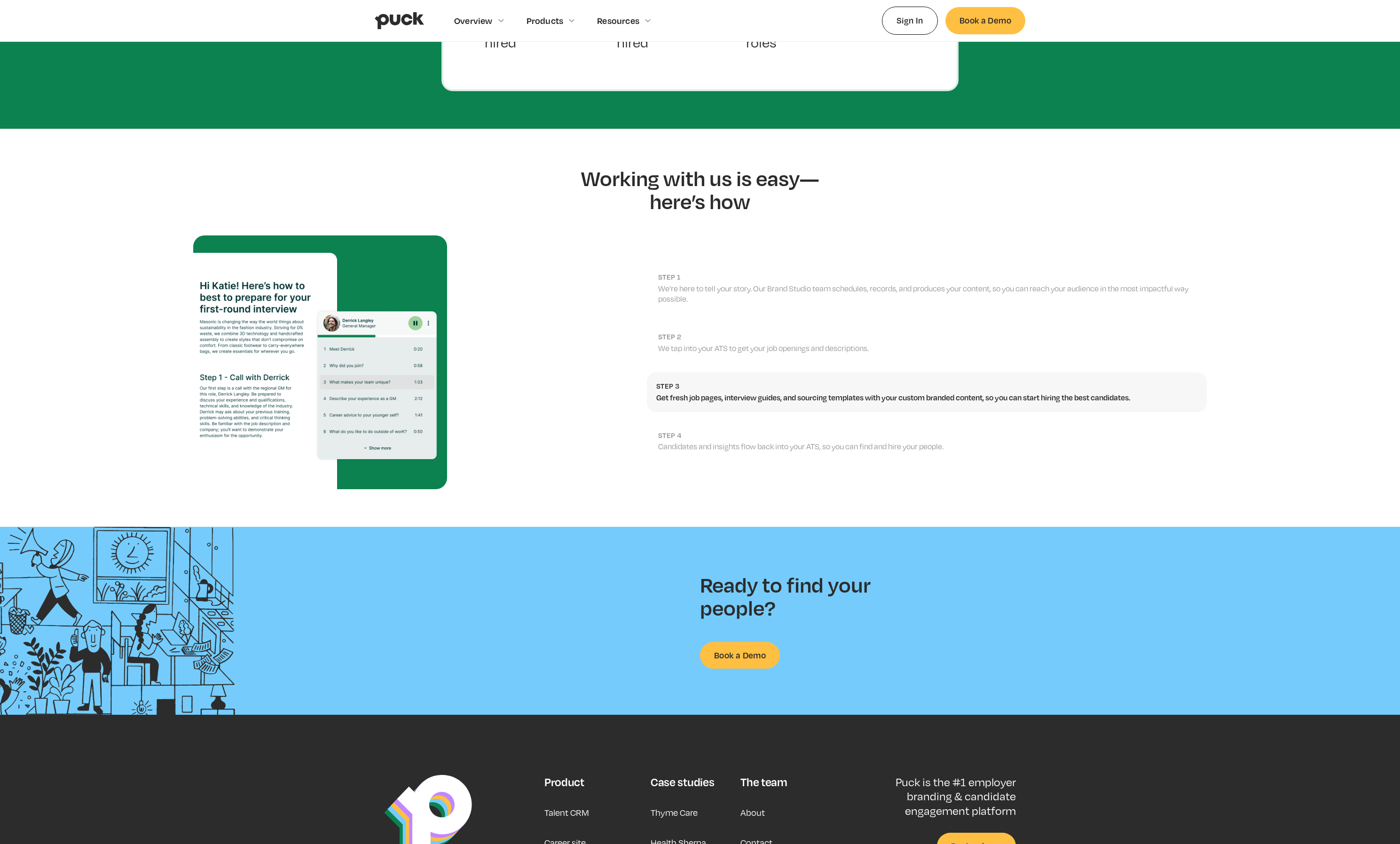
click at [780, 436] on link "step 4 Candidates and insights flow back into your ATS, so you can find and hir…" at bounding box center [926, 442] width 560 height 40
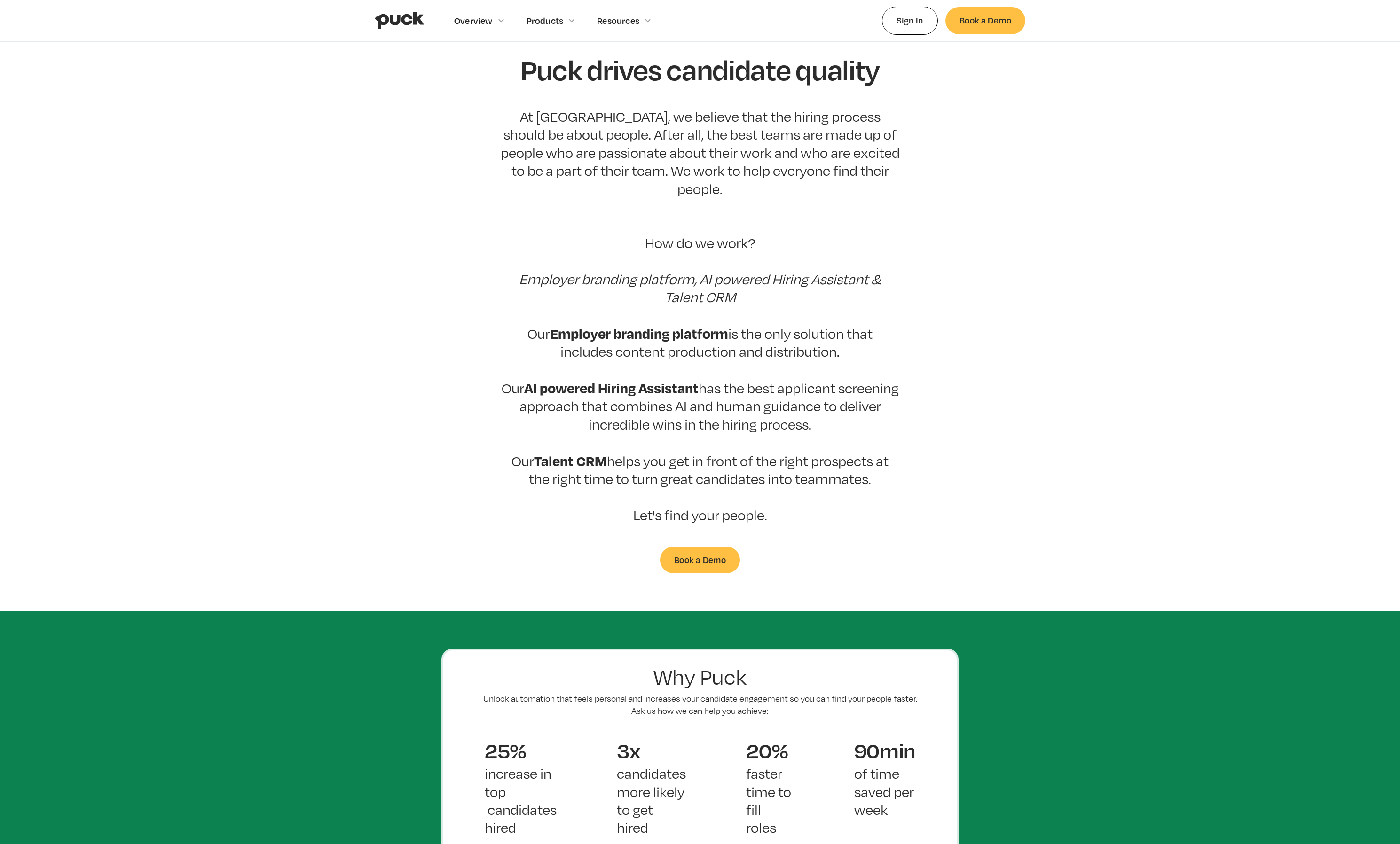
scroll to position [0, 0]
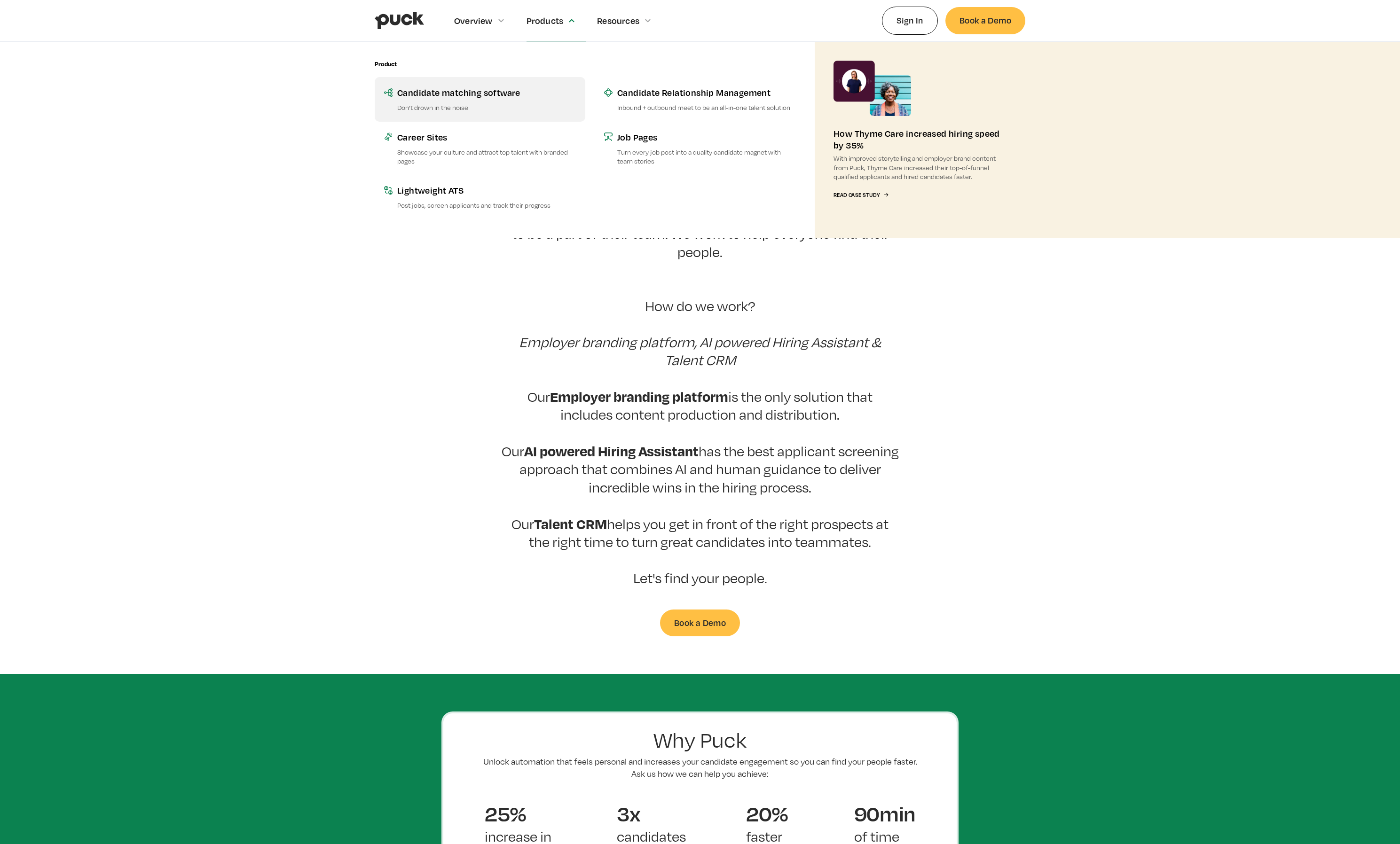
click at [472, 88] on div "Candidate matching software" at bounding box center [486, 92] width 178 height 12
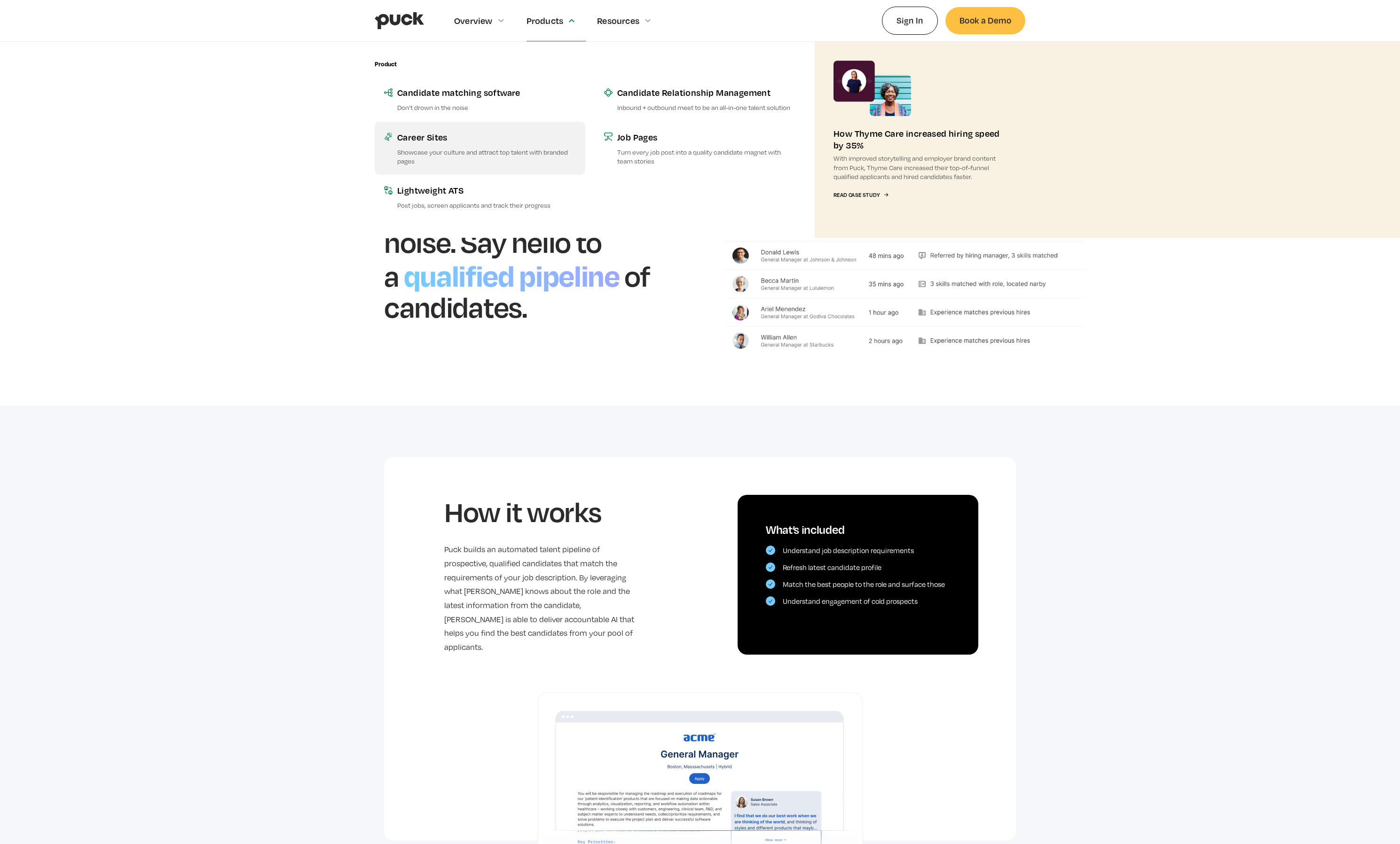
click at [446, 151] on p "Showcase your culture and attract top talent with branded pages" at bounding box center [486, 157] width 178 height 18
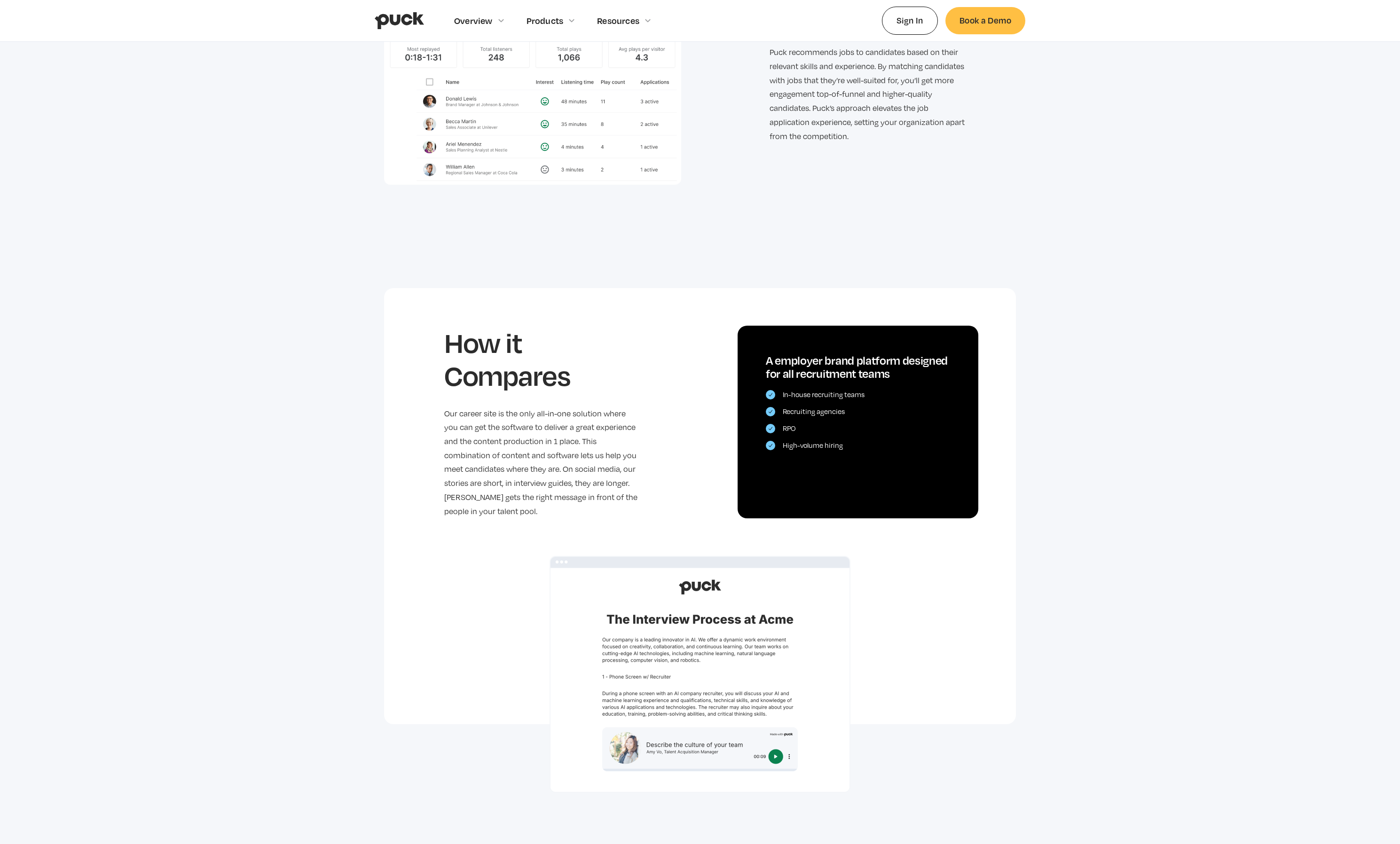
scroll to position [1990, 0]
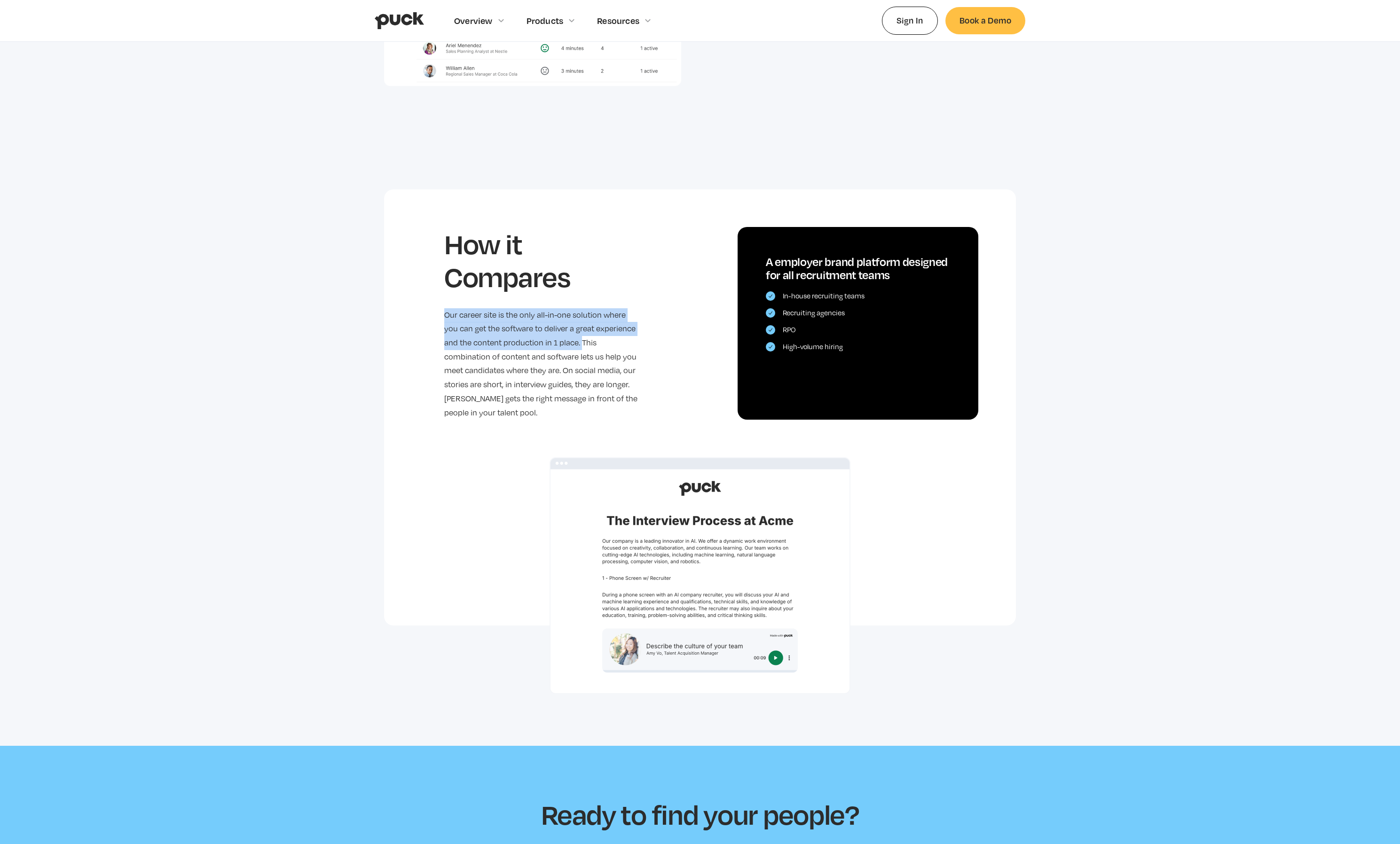
drag, startPoint x: 564, startPoint y: 340, endPoint x: 435, endPoint y: 317, distance: 131.0
click at [435, 317] on div "How it Compares Our career site is the only all-in-one solution where you can g…" at bounding box center [700, 304] width 632 height 230
copy p "Our career site is the only all-in-one solution where you can get the software …"
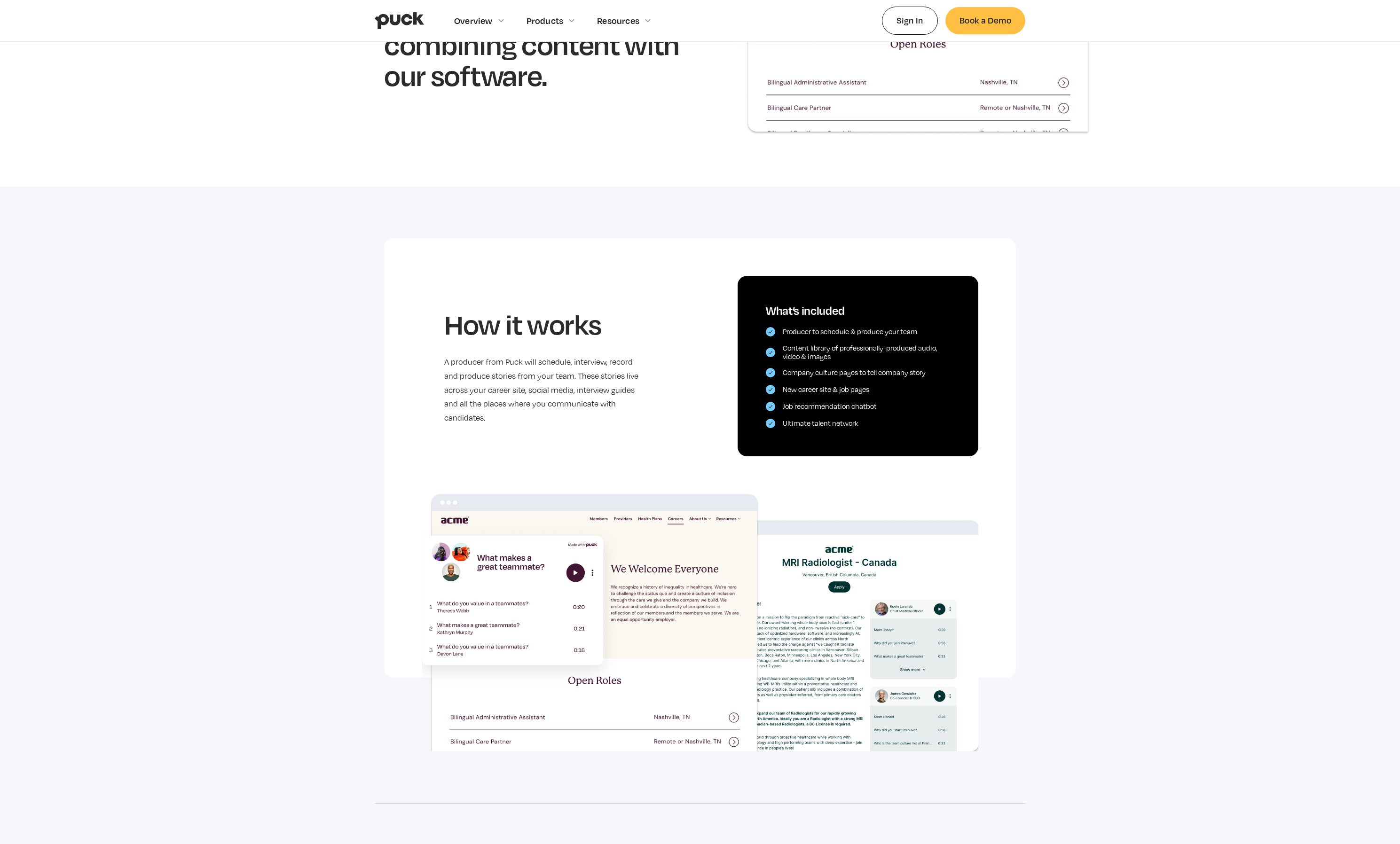
scroll to position [227, 0]
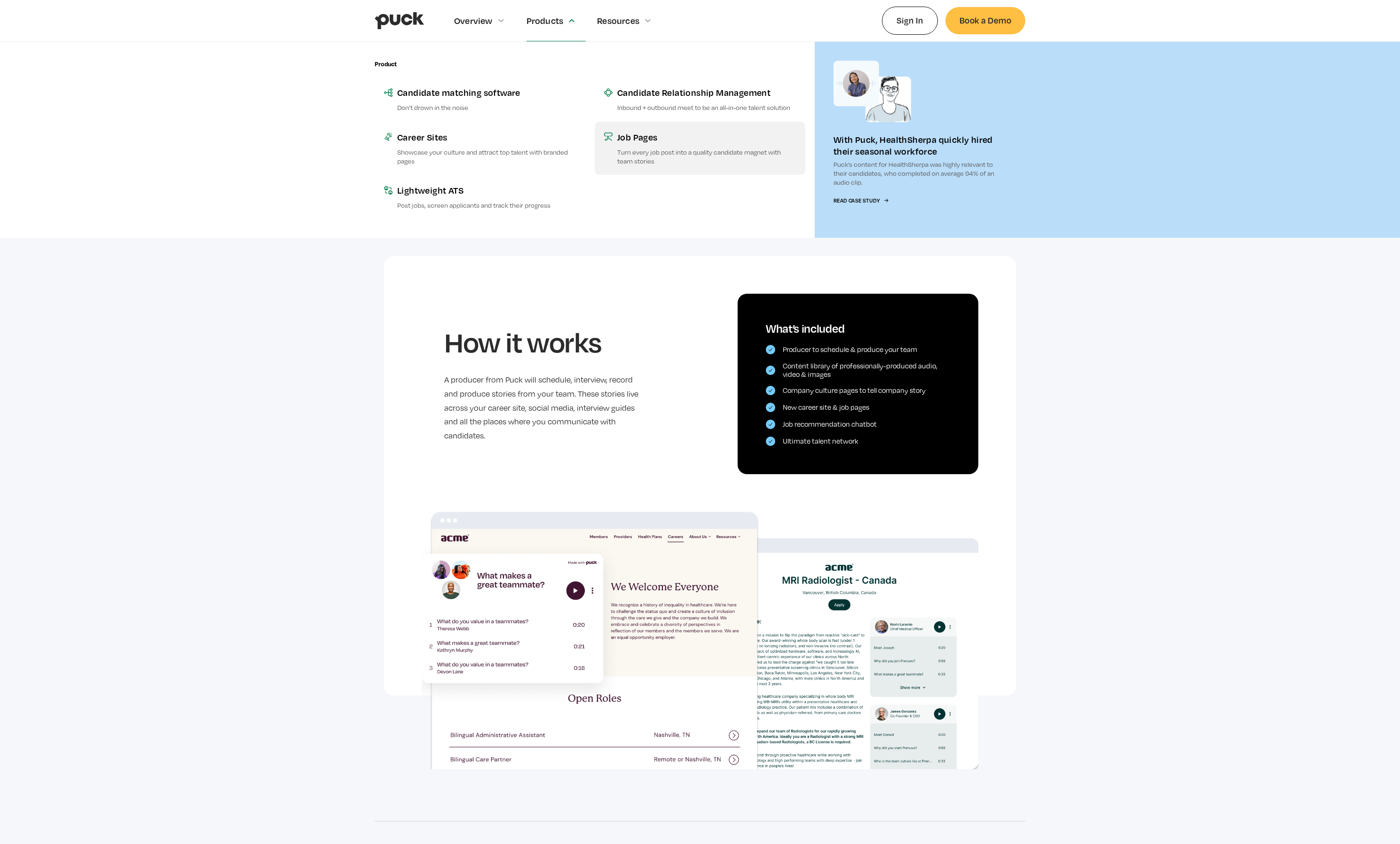
click at [736, 154] on p "Turn every job post into a quality candidate magnet with team stories" at bounding box center [706, 157] width 178 height 18
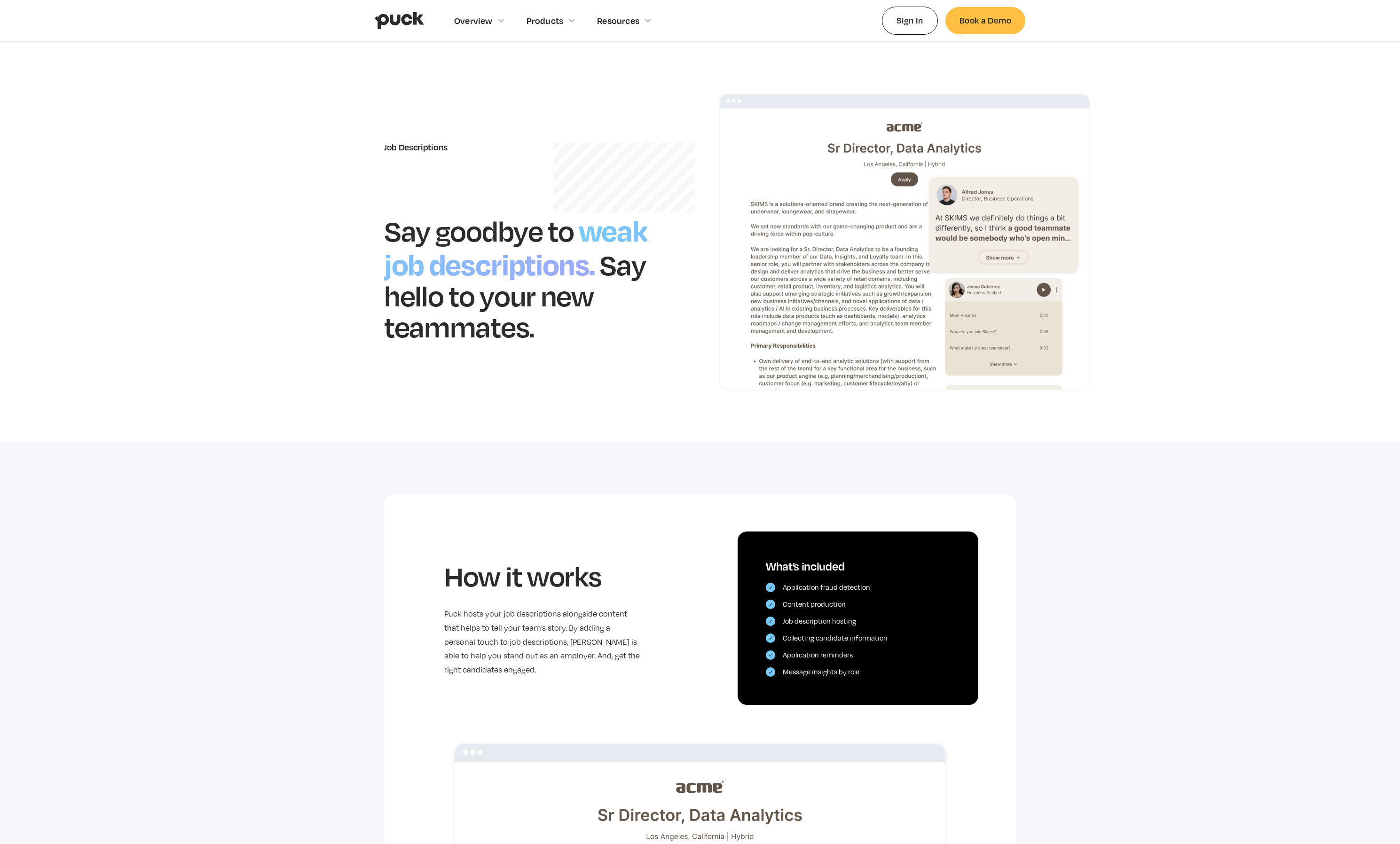
scroll to position [4, 0]
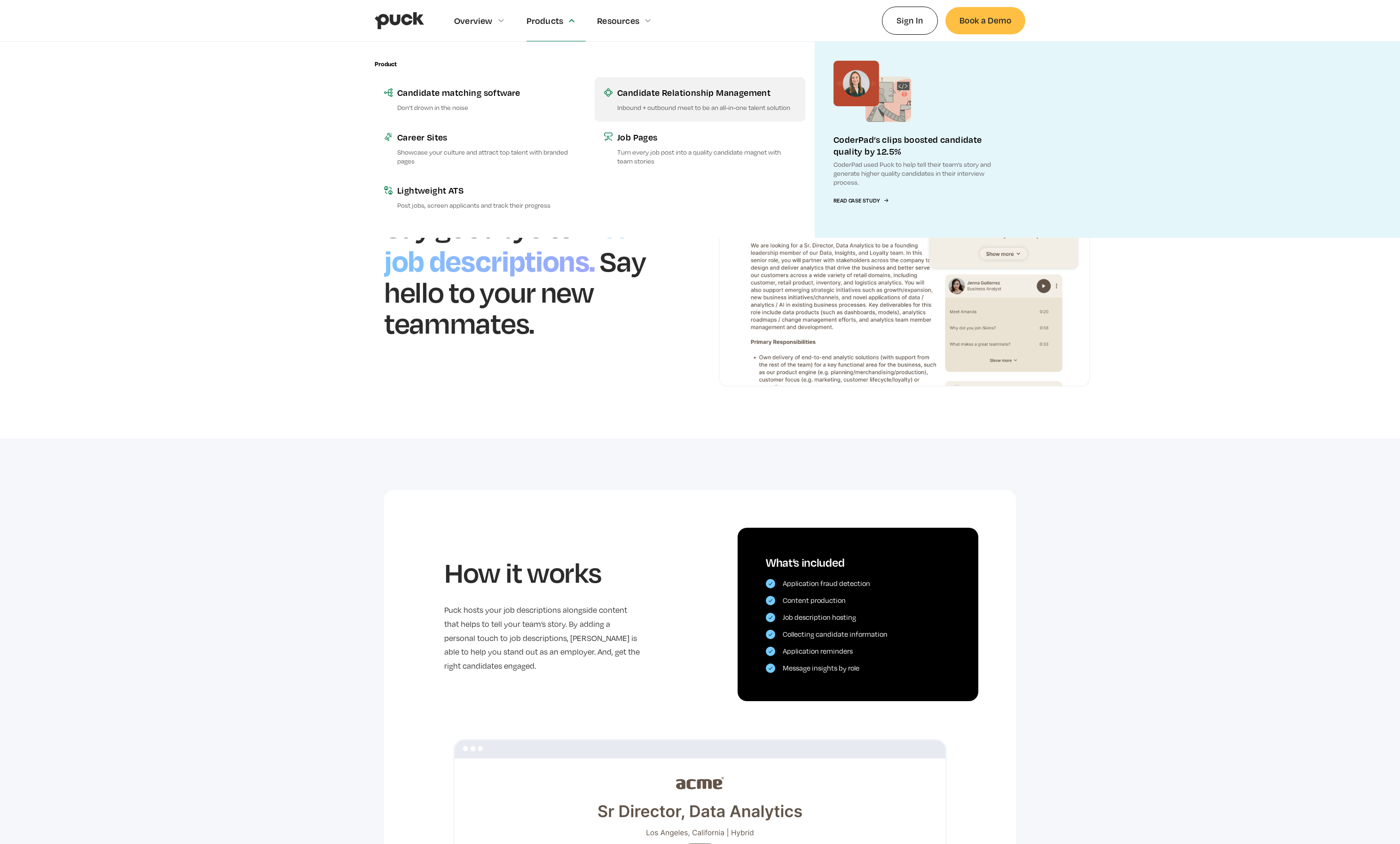
click at [644, 94] on div "Candidate Relationship Management" at bounding box center [706, 92] width 178 height 12
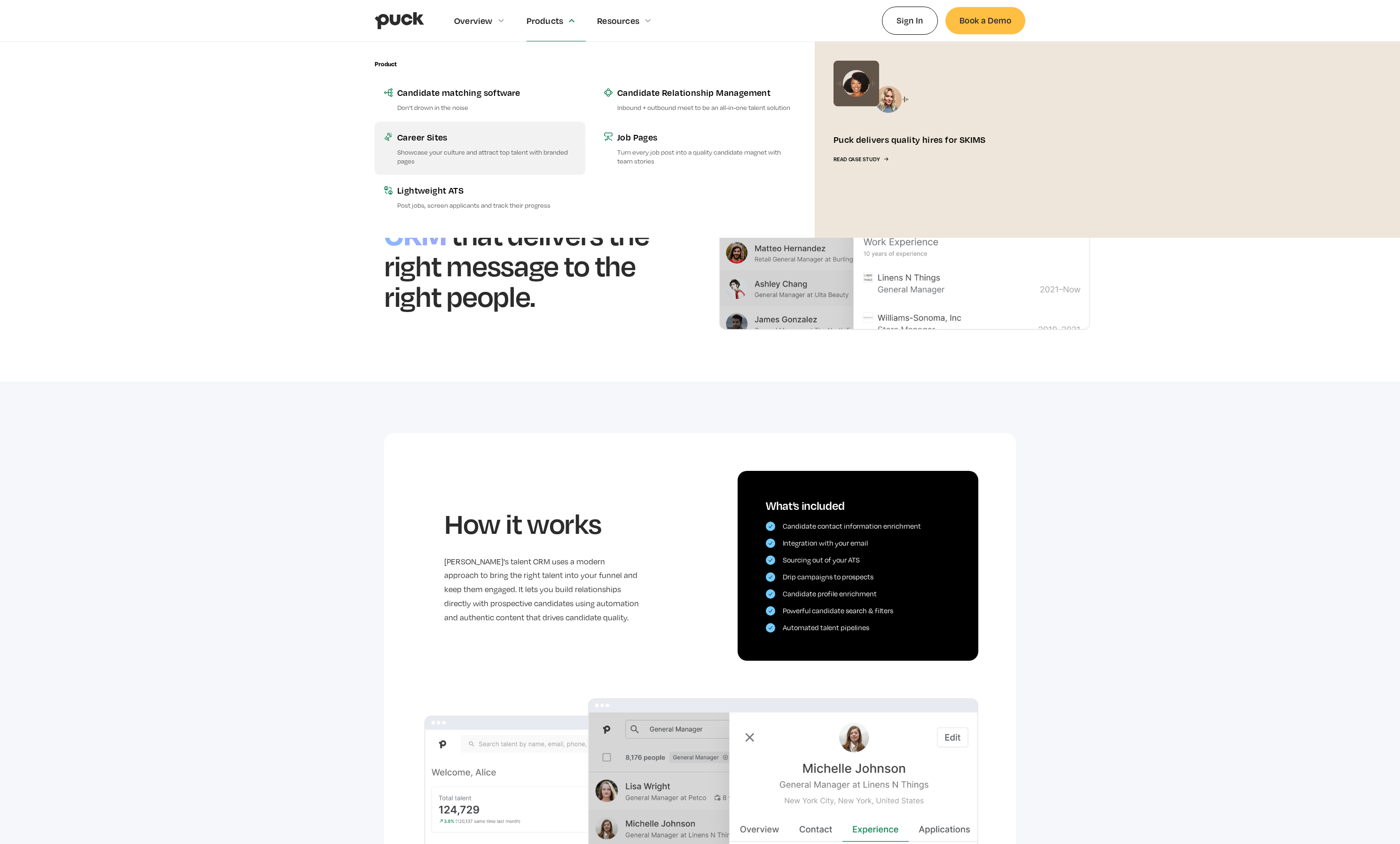
click at [464, 149] on p "Showcase your culture and attract top talent with branded pages" at bounding box center [486, 157] width 178 height 18
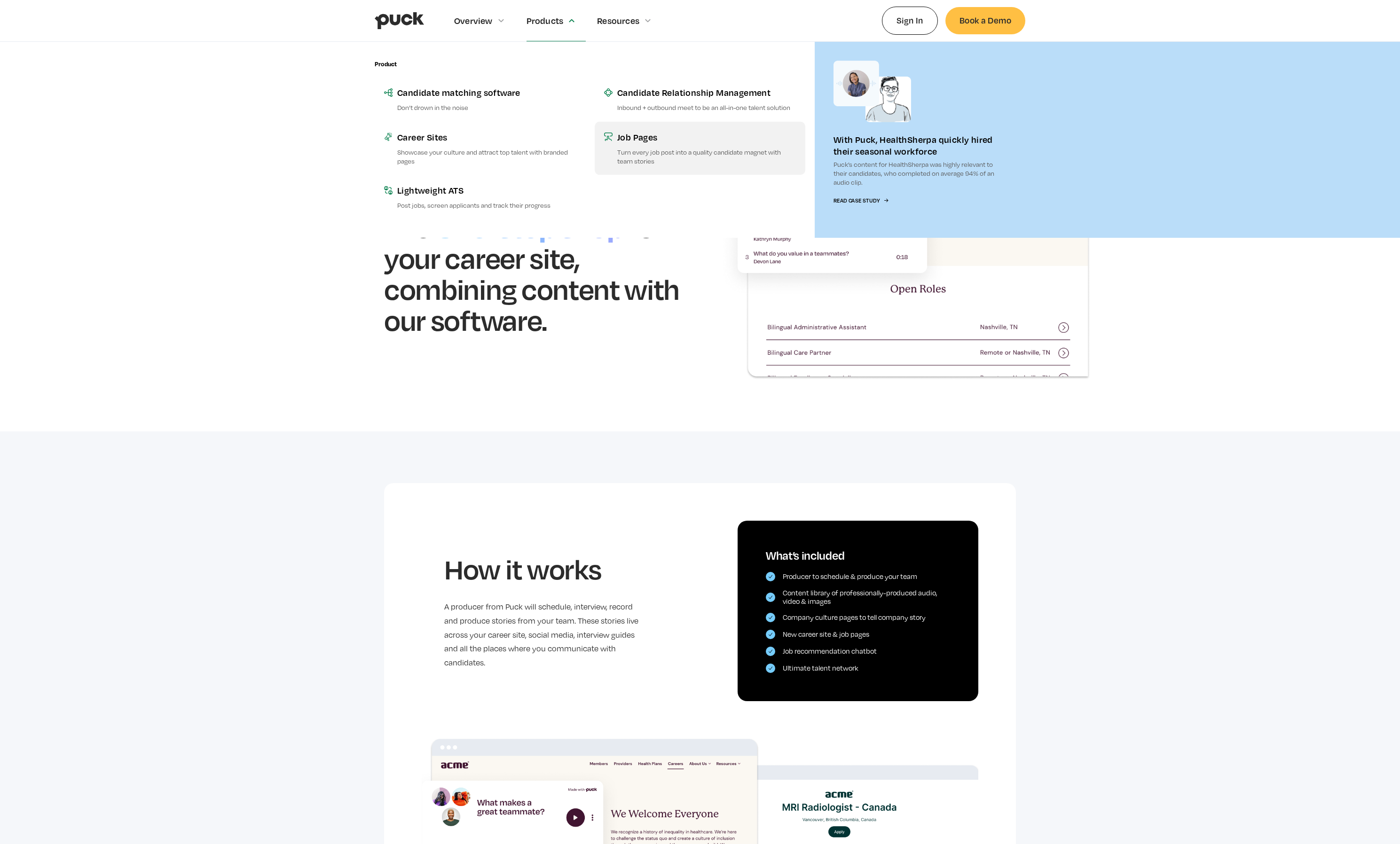
click at [622, 136] on div "Job Pages" at bounding box center [706, 137] width 178 height 12
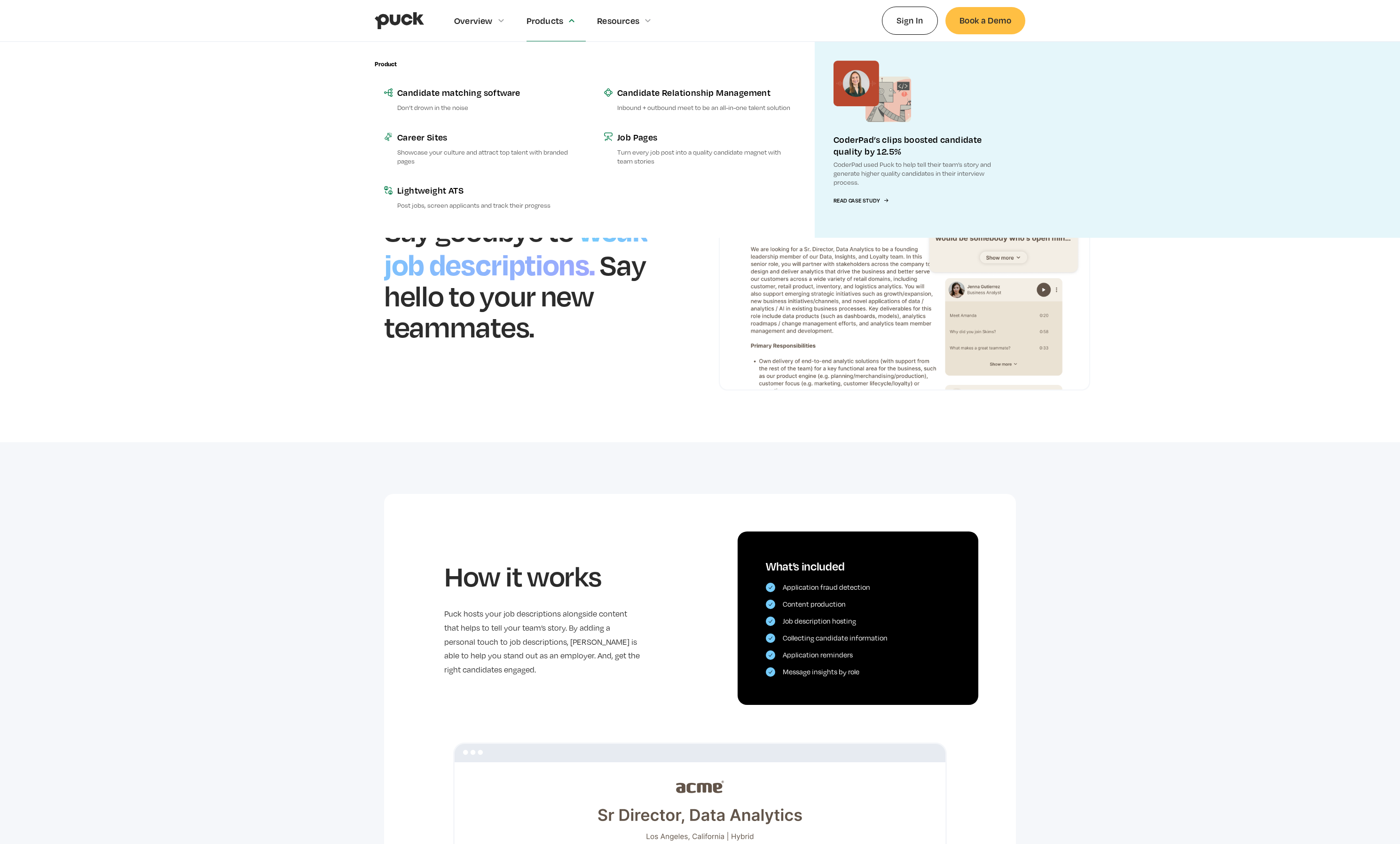
click at [542, 18] on div "Products" at bounding box center [544, 20] width 37 height 10
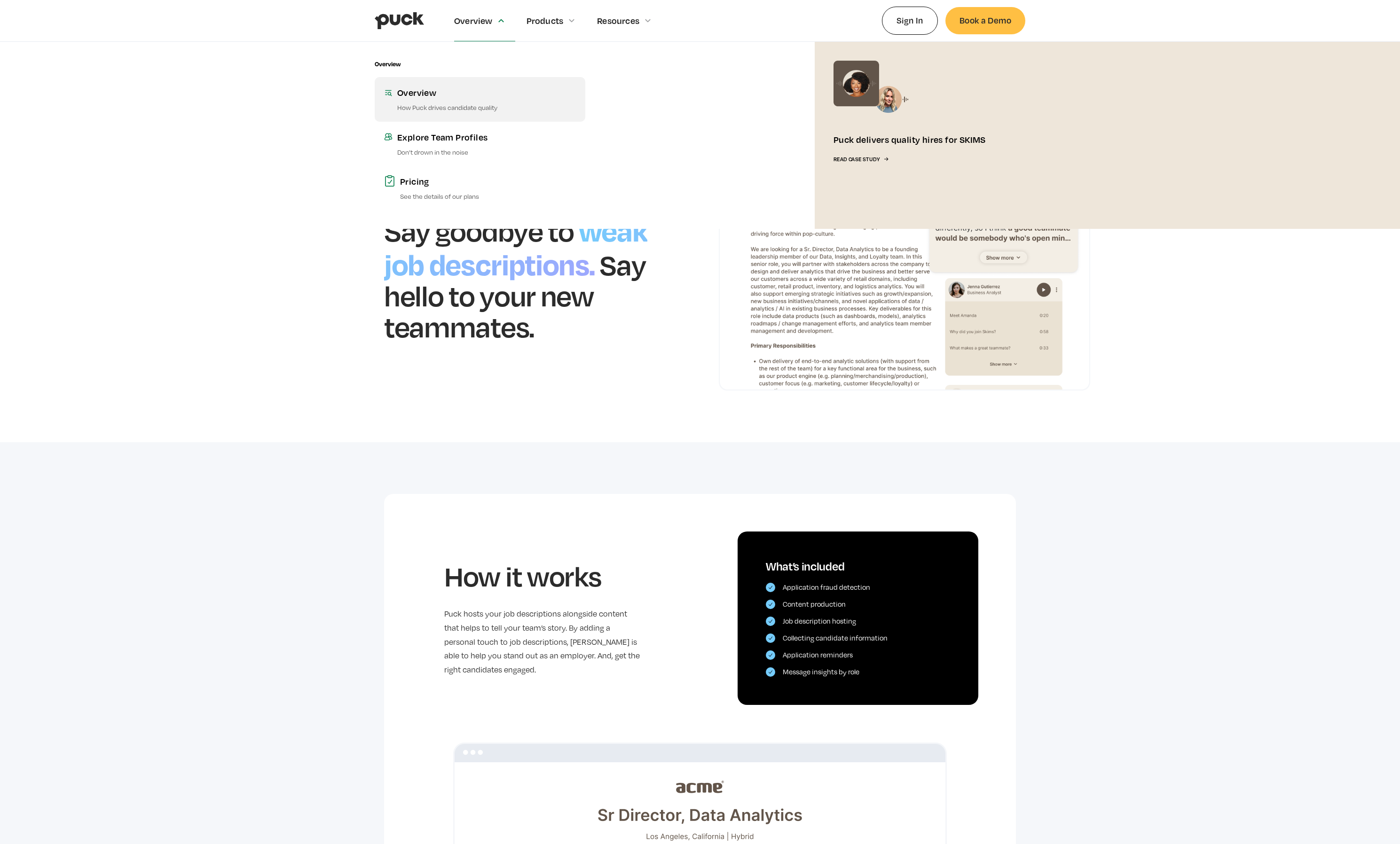
click at [431, 100] on link "Overview How Puck drives candidate quality" at bounding box center [480, 99] width 211 height 44
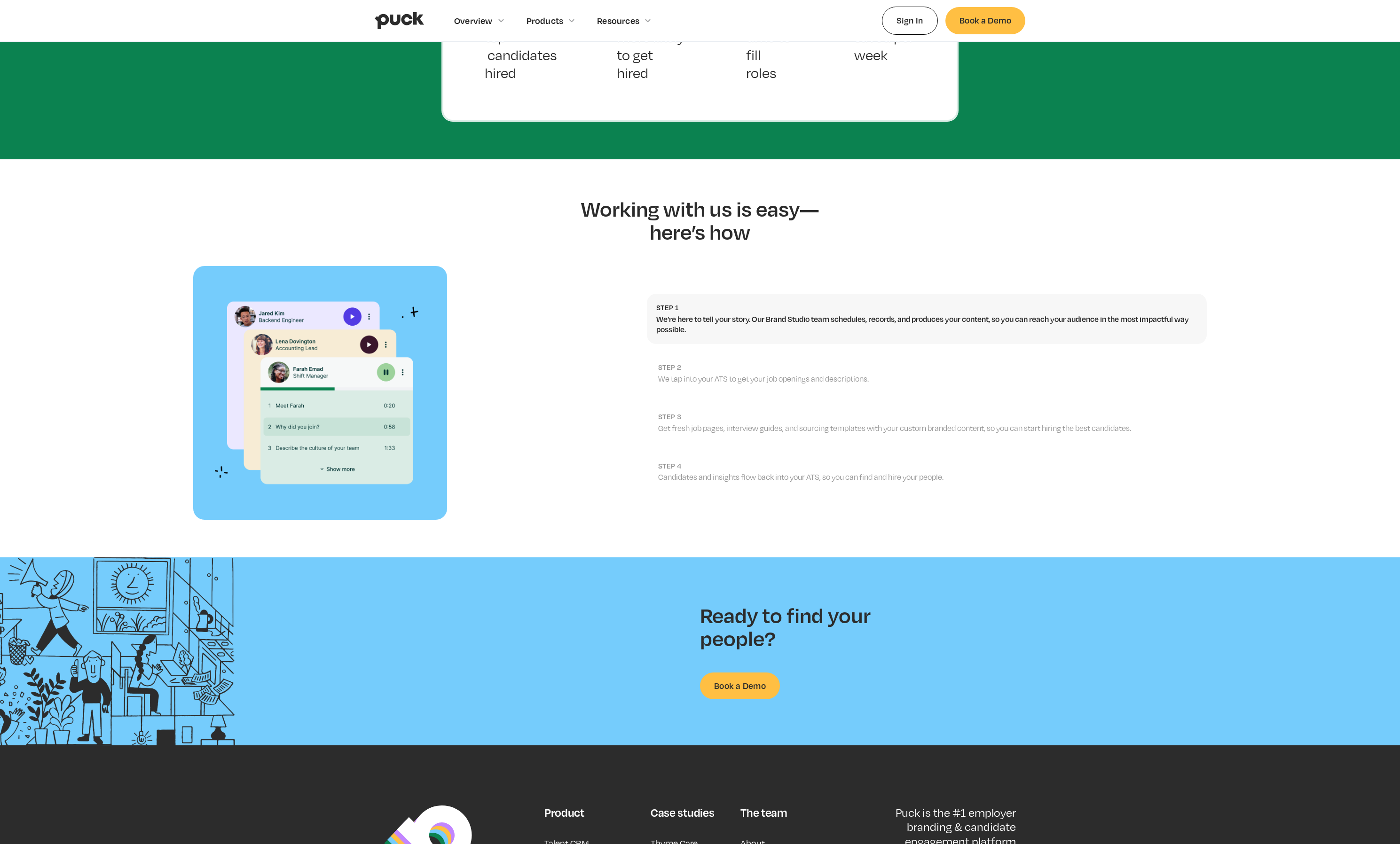
scroll to position [926, 0]
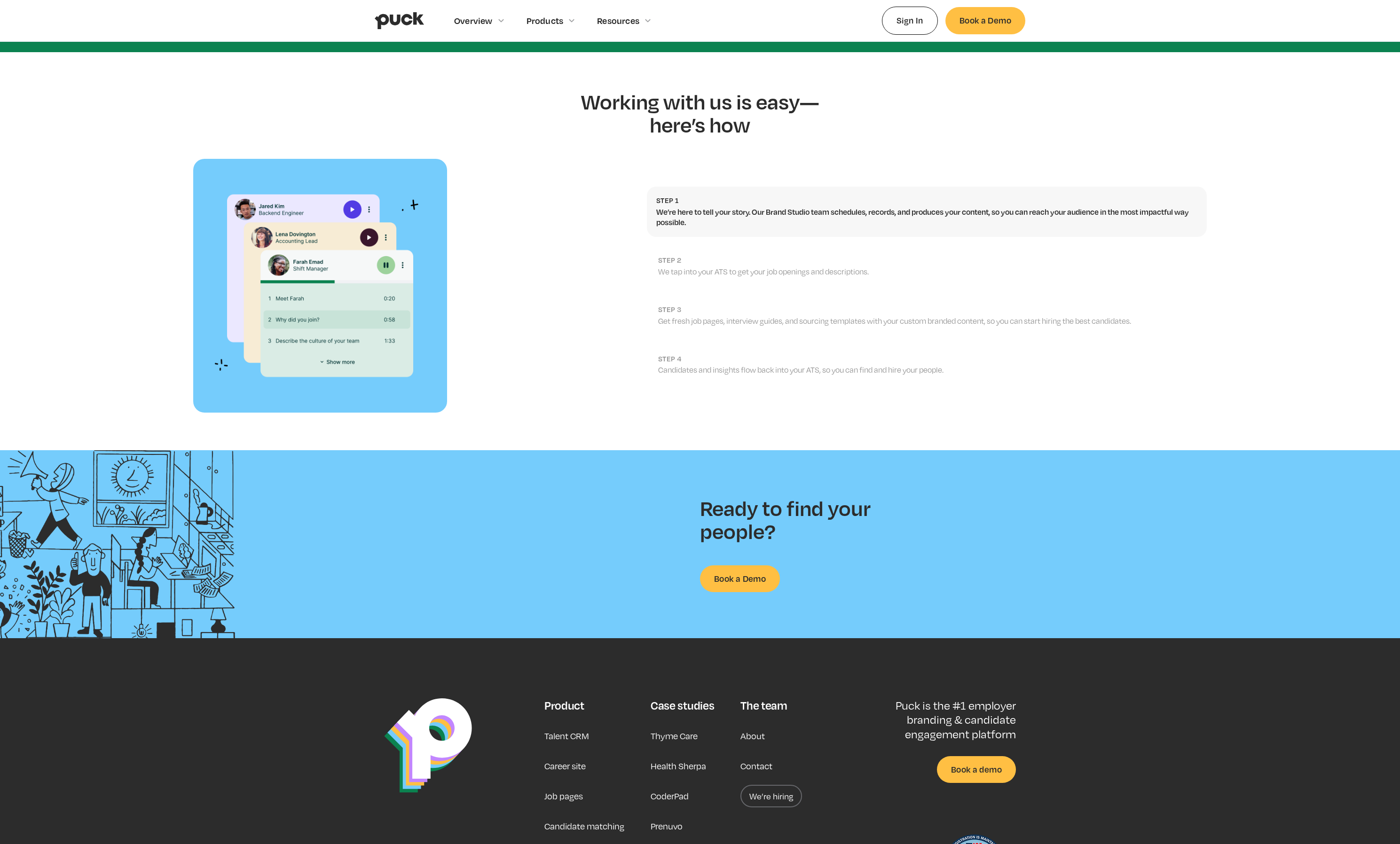
click at [385, 33] on link "home" at bounding box center [399, 21] width 50 height 42
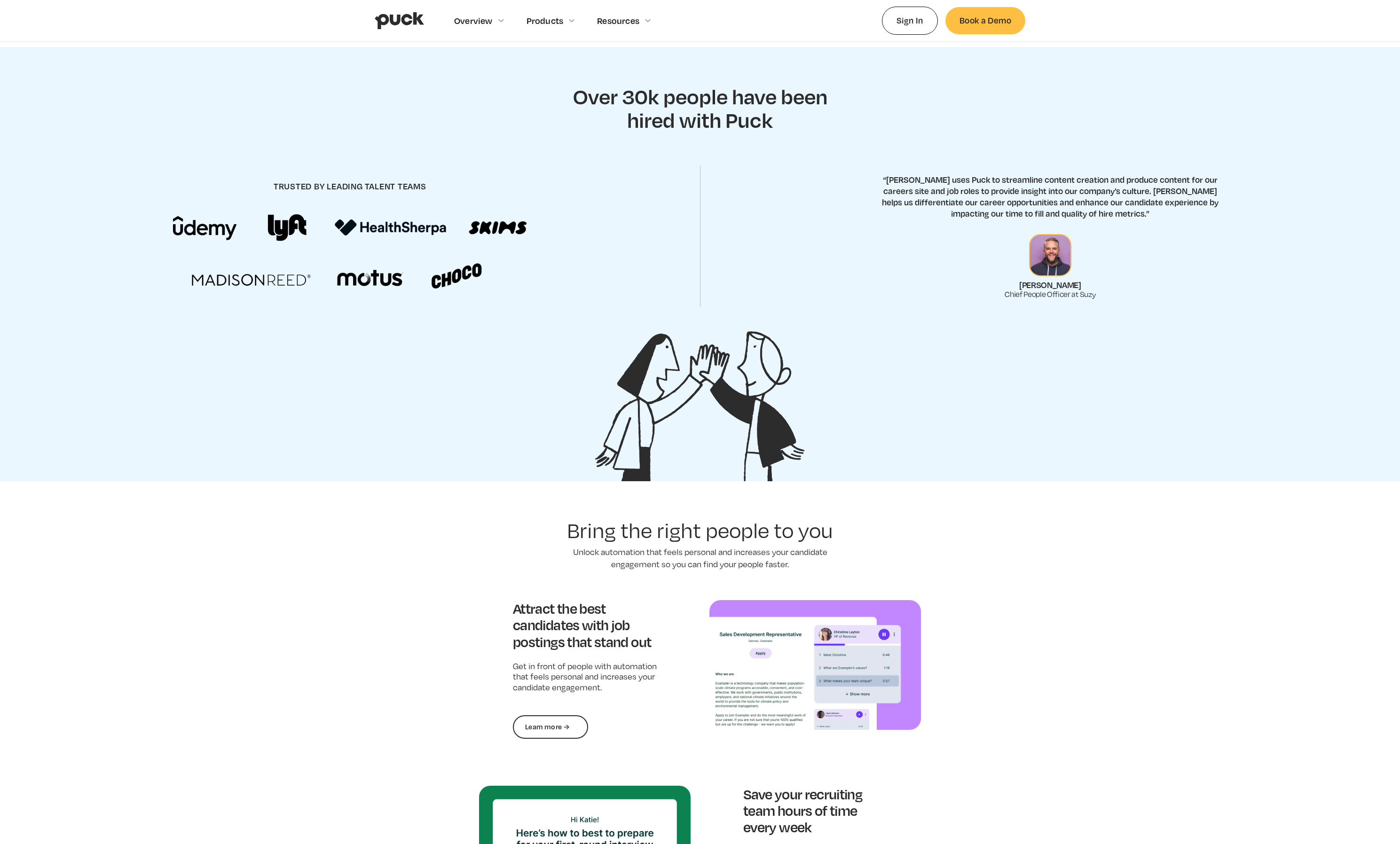
scroll to position [5, 0]
